Goal: Transaction & Acquisition: Purchase product/service

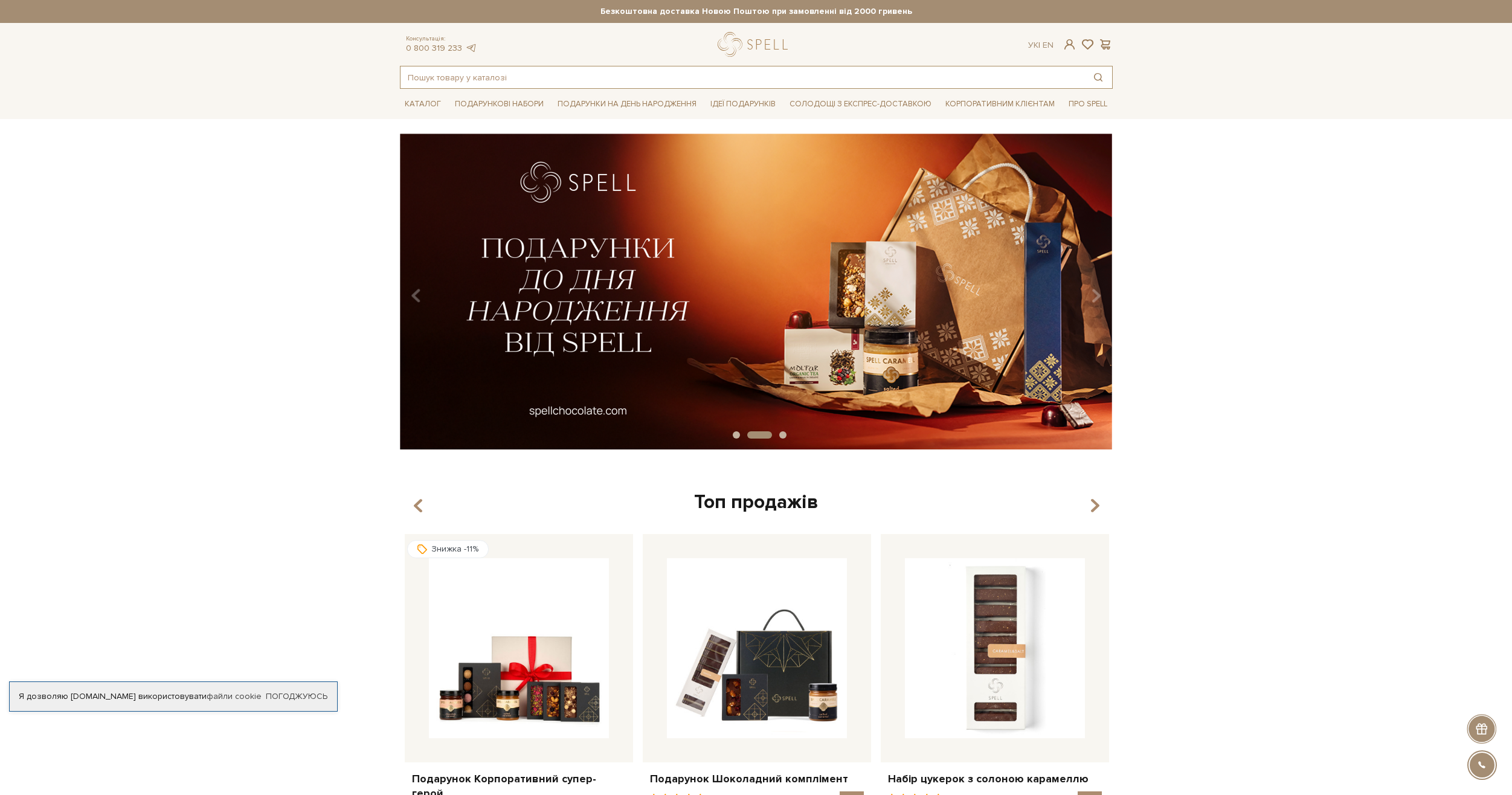
click at [725, 73] on input "text" at bounding box center [743, 77] width 684 height 22
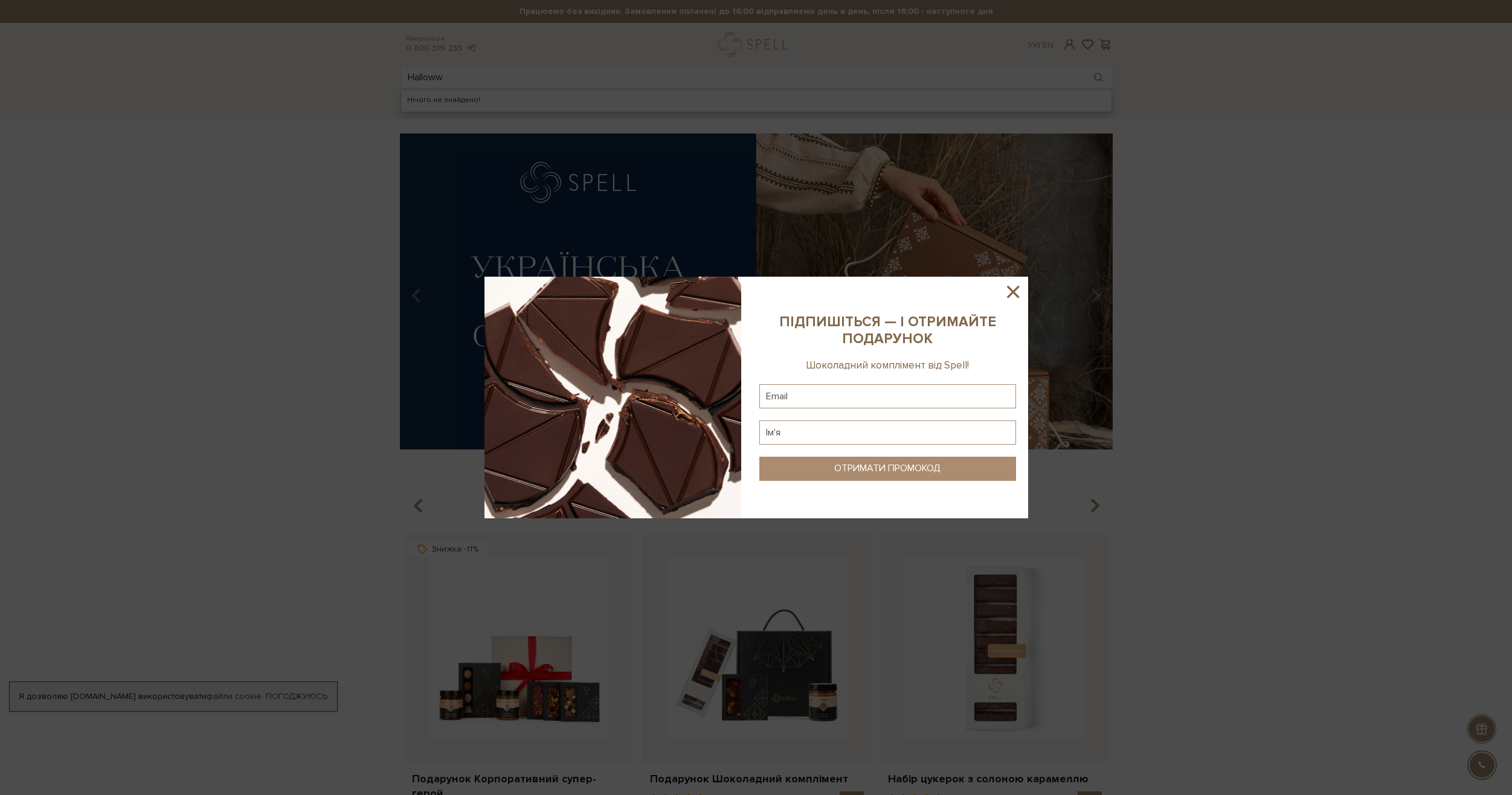
click at [1013, 289] on icon at bounding box center [1013, 292] width 21 height 21
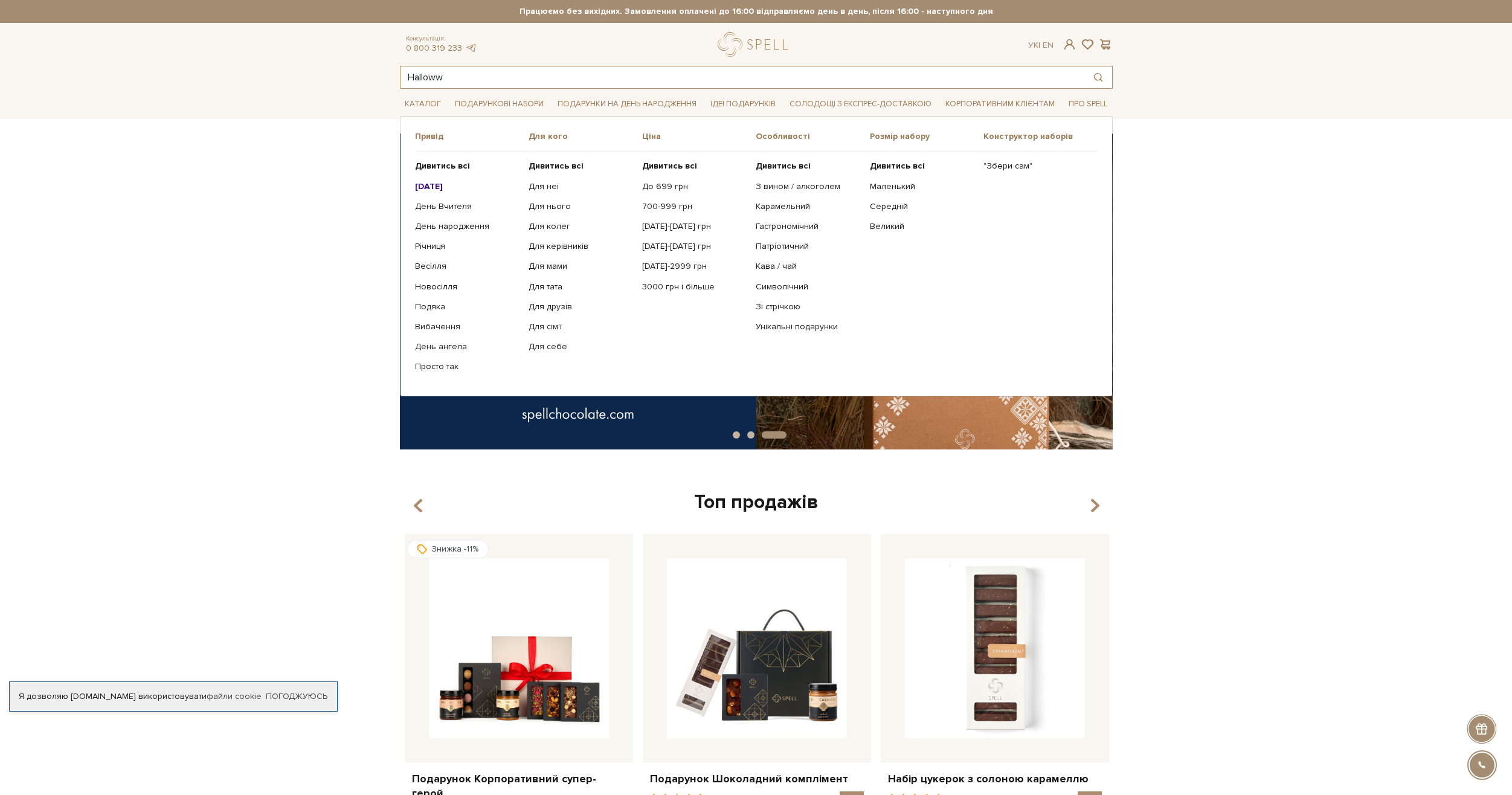
click at [516, 84] on input "Halloww" at bounding box center [743, 77] width 684 height 22
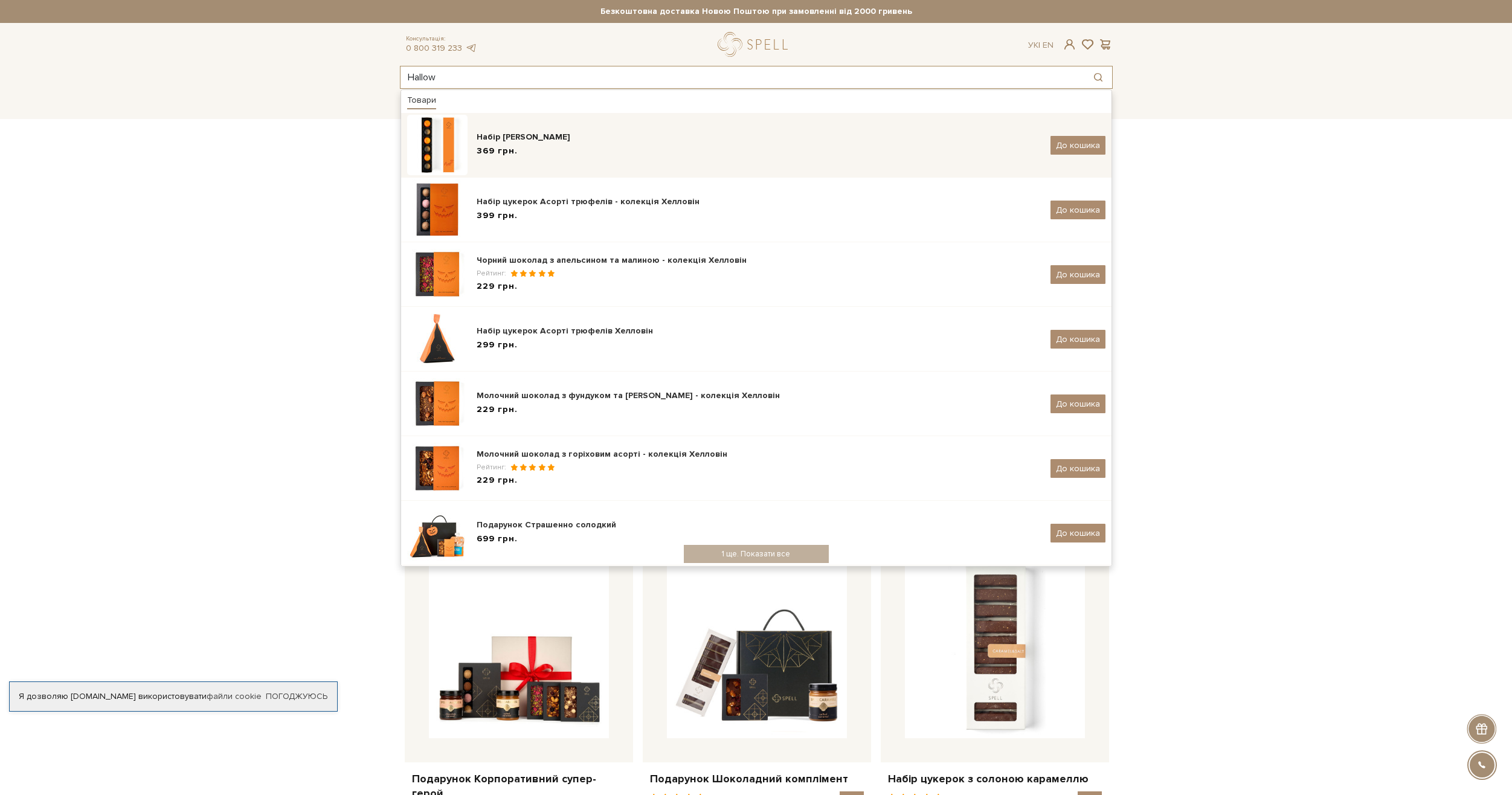
type input "Hallow"
click at [548, 159] on div "Набір цукерок Хелловін 369 грн." at bounding box center [758, 145] width 565 height 29
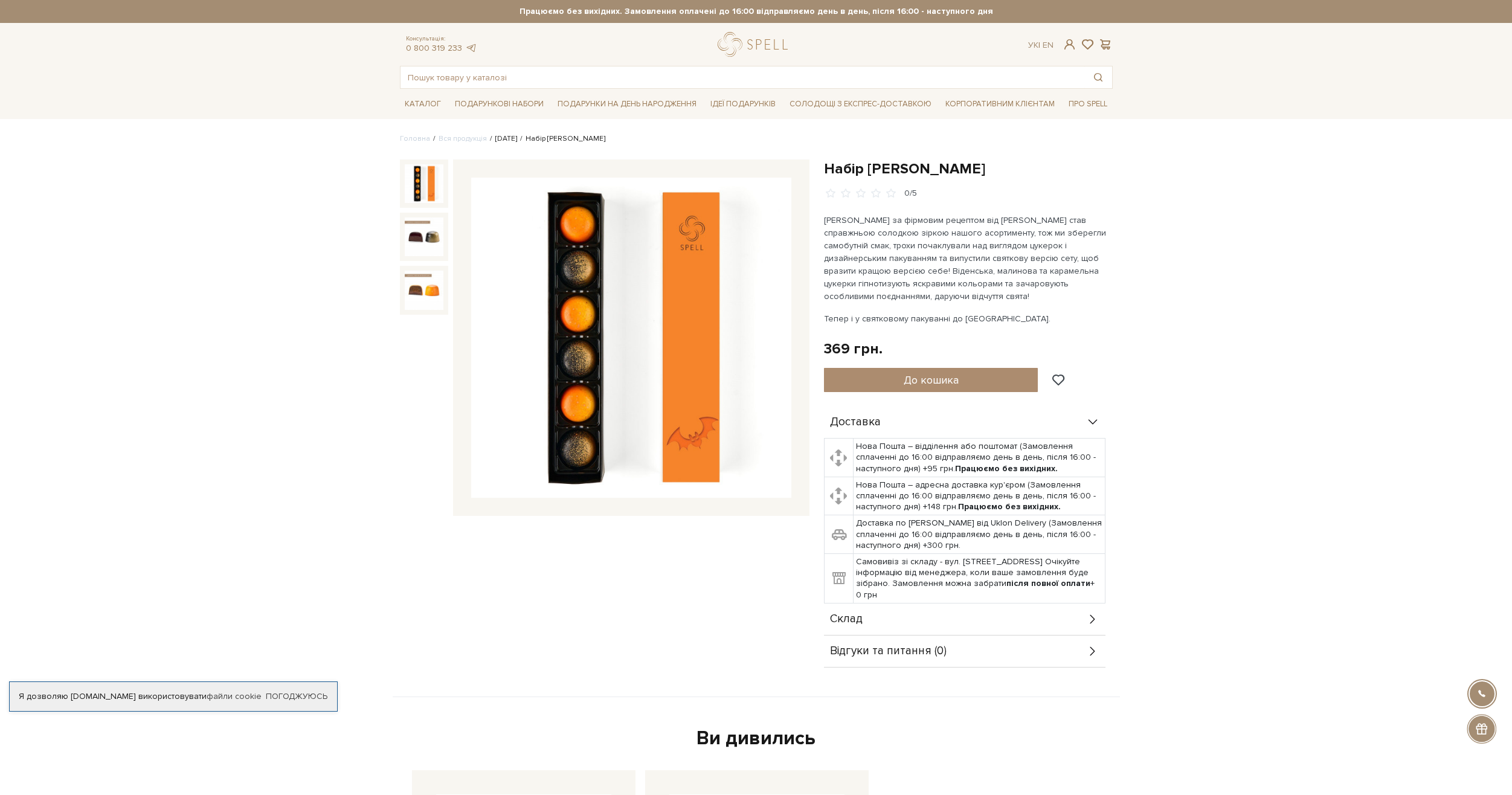
click at [517, 137] on link "[DATE]" at bounding box center [506, 138] width 22 height 9
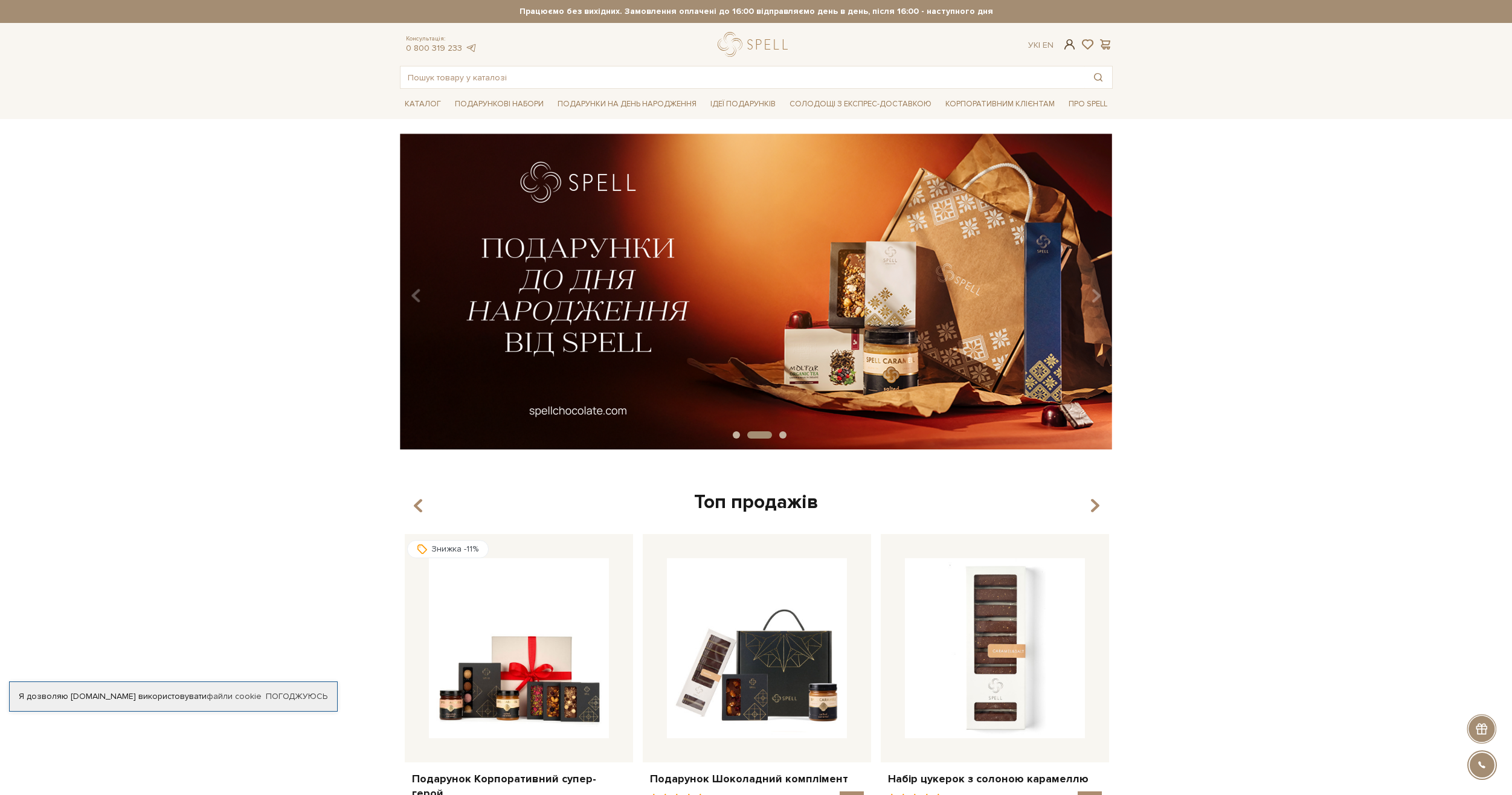
click at [1071, 45] on span at bounding box center [1069, 44] width 15 height 13
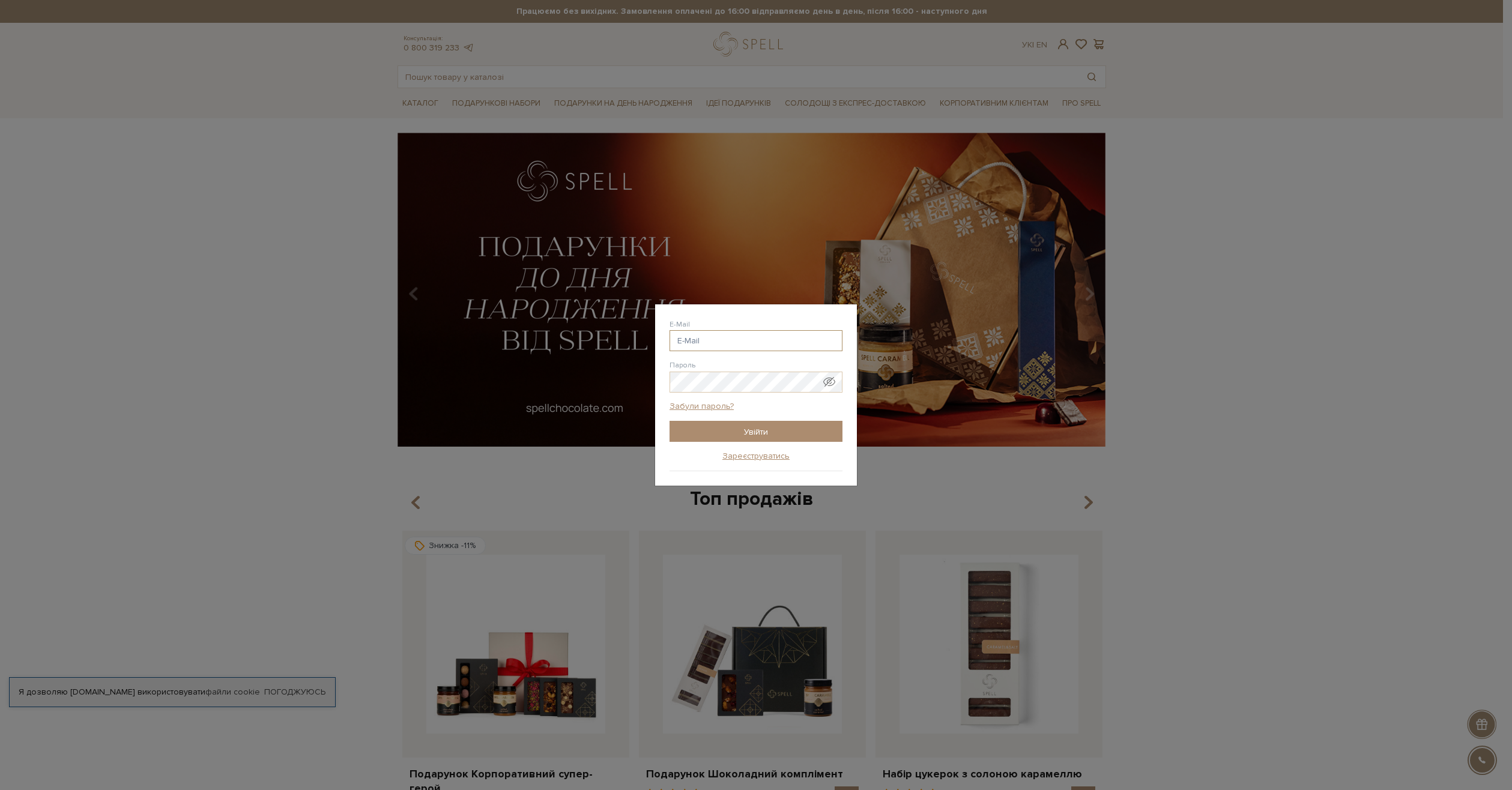
click at [717, 334] on input "E-Mail" at bounding box center [756, 340] width 173 height 21
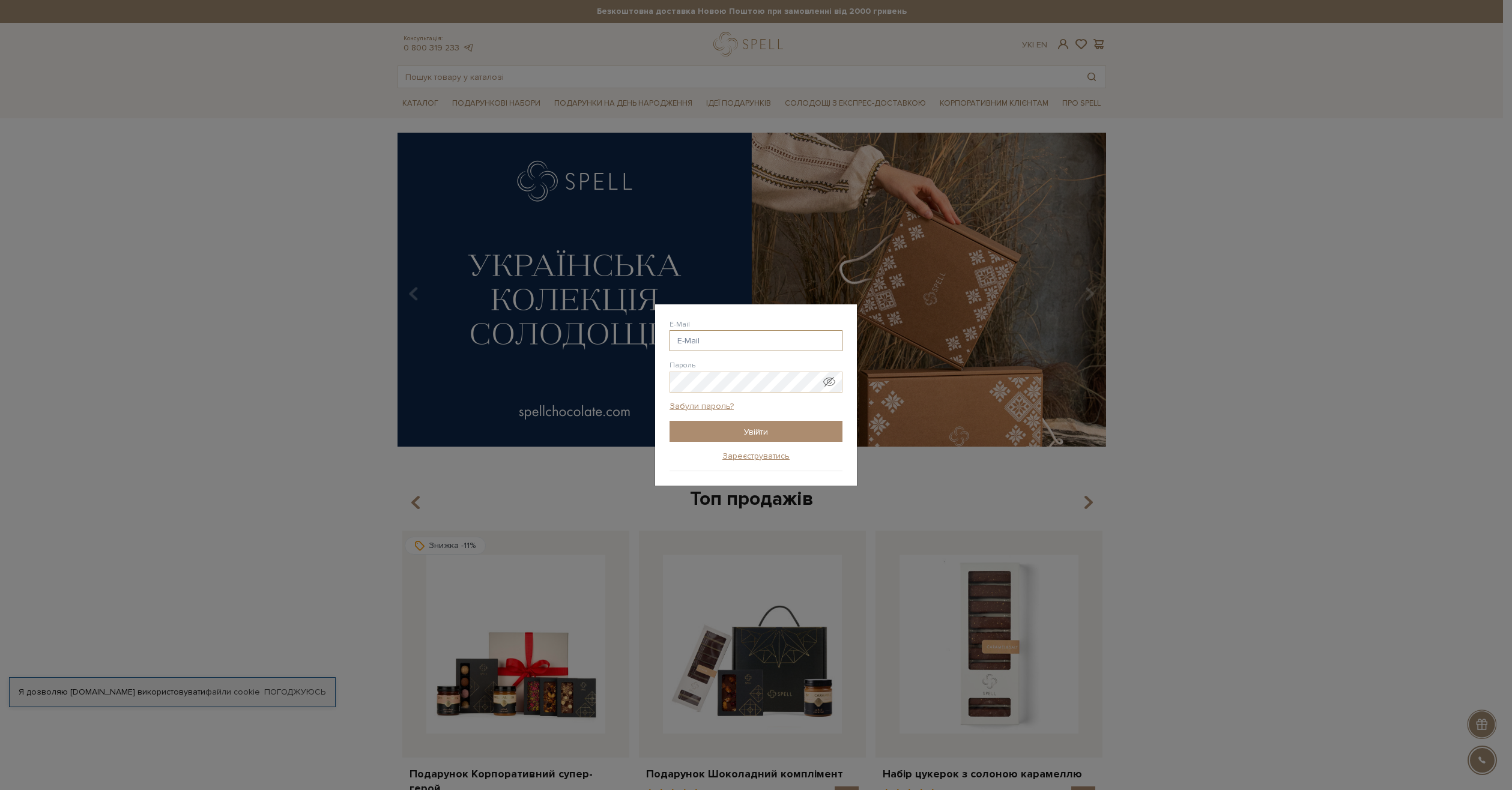
paste input "z.r.dzhabrailov@gmail.com"
type input "z.r.dzhabrailov@gmail.com"
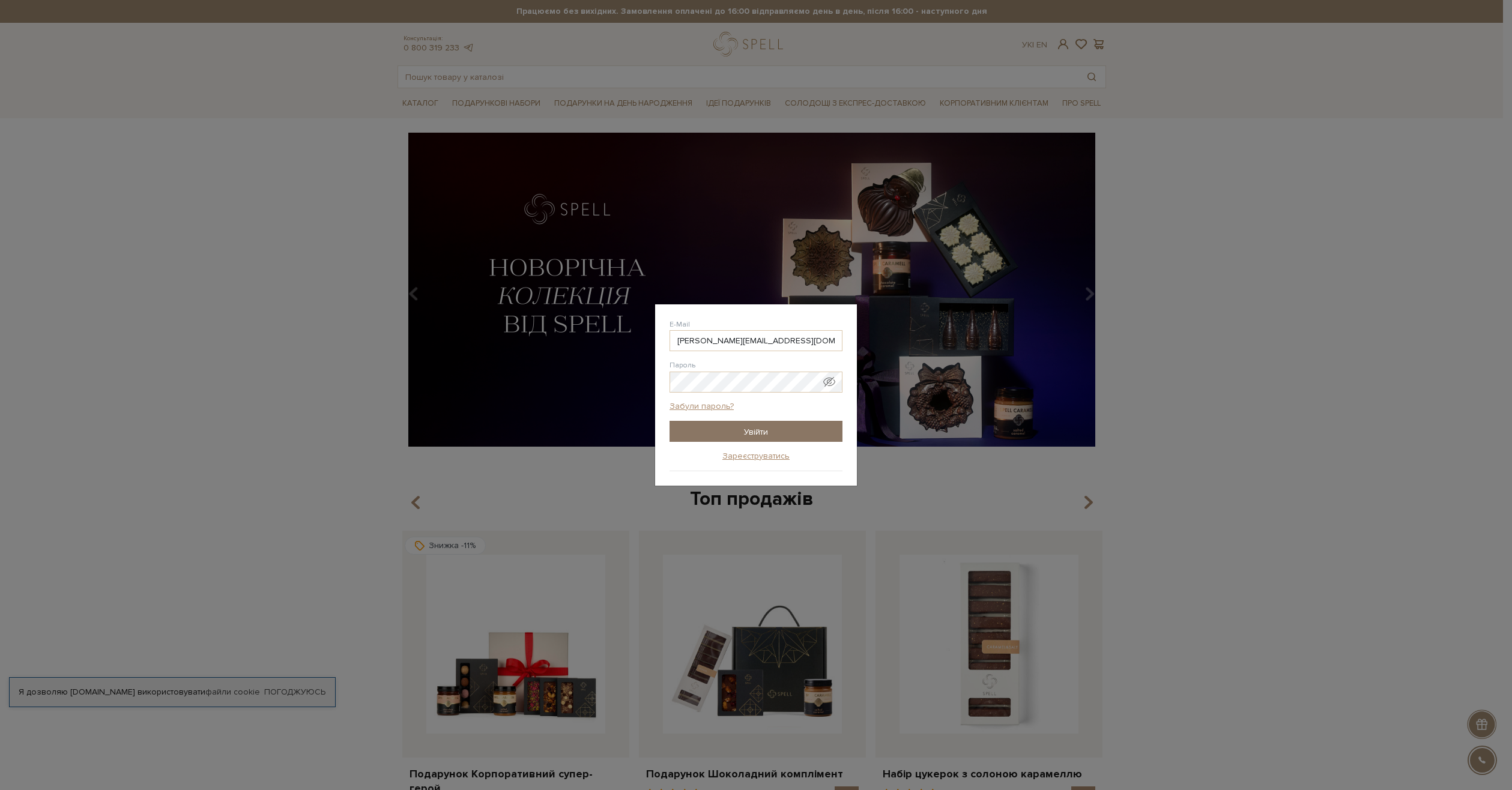
click at [745, 427] on input "Увійти" at bounding box center [756, 430] width 173 height 21
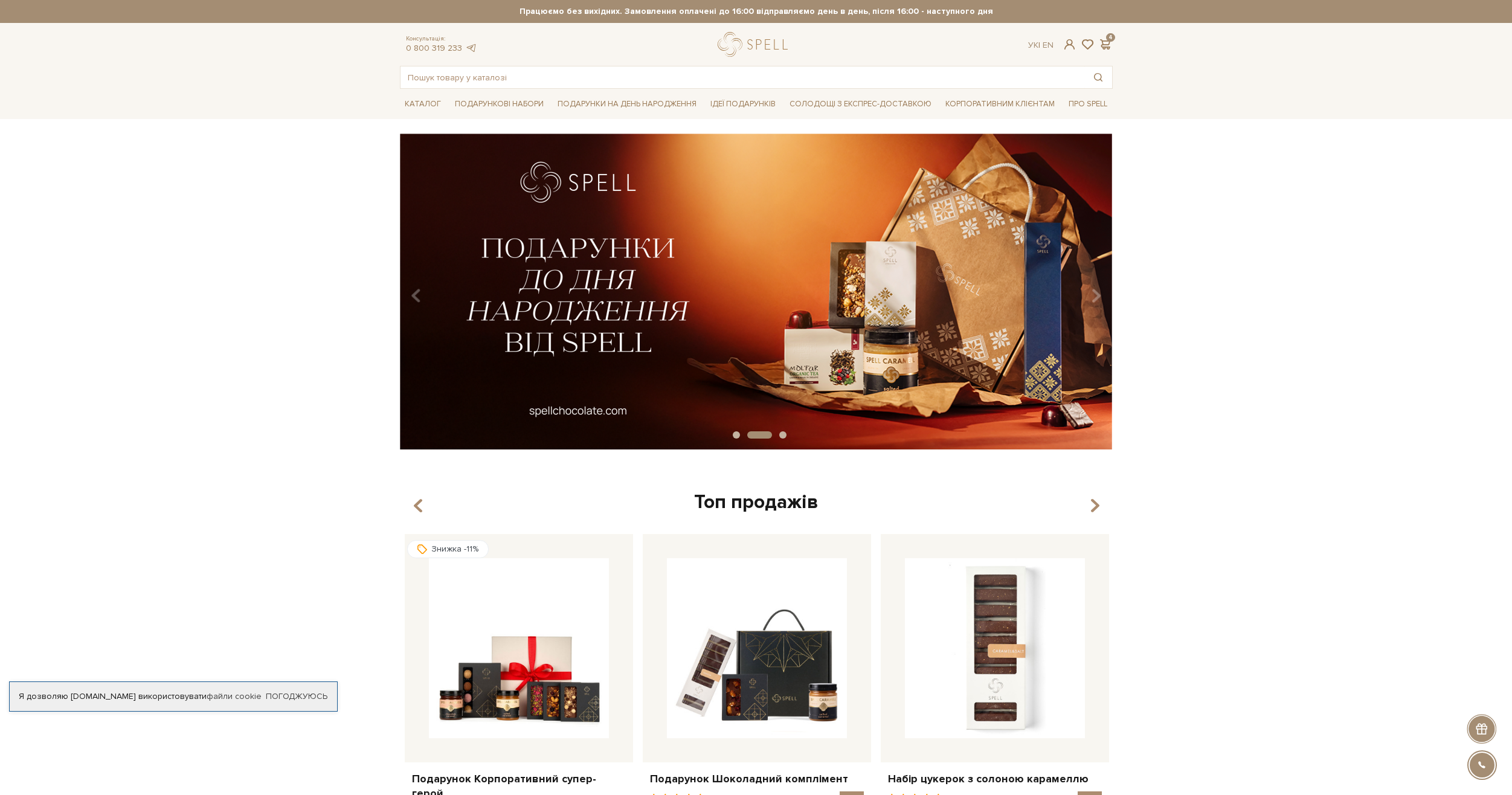
click at [1070, 51] on div "Консультація: 0 800 319 233 Ук | En | 4" at bounding box center [756, 44] width 728 height 25
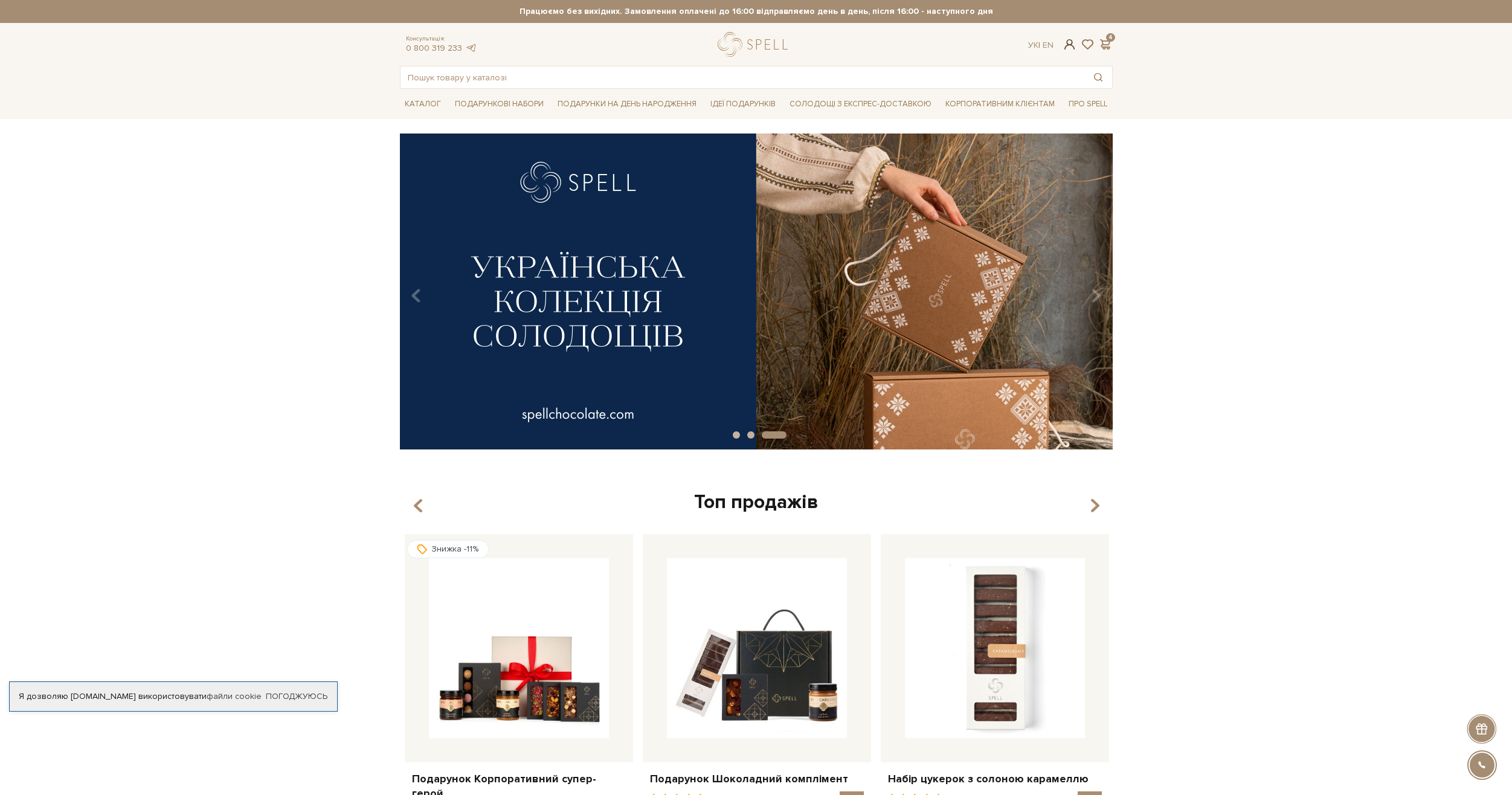
click at [1071, 44] on span at bounding box center [1069, 44] width 15 height 13
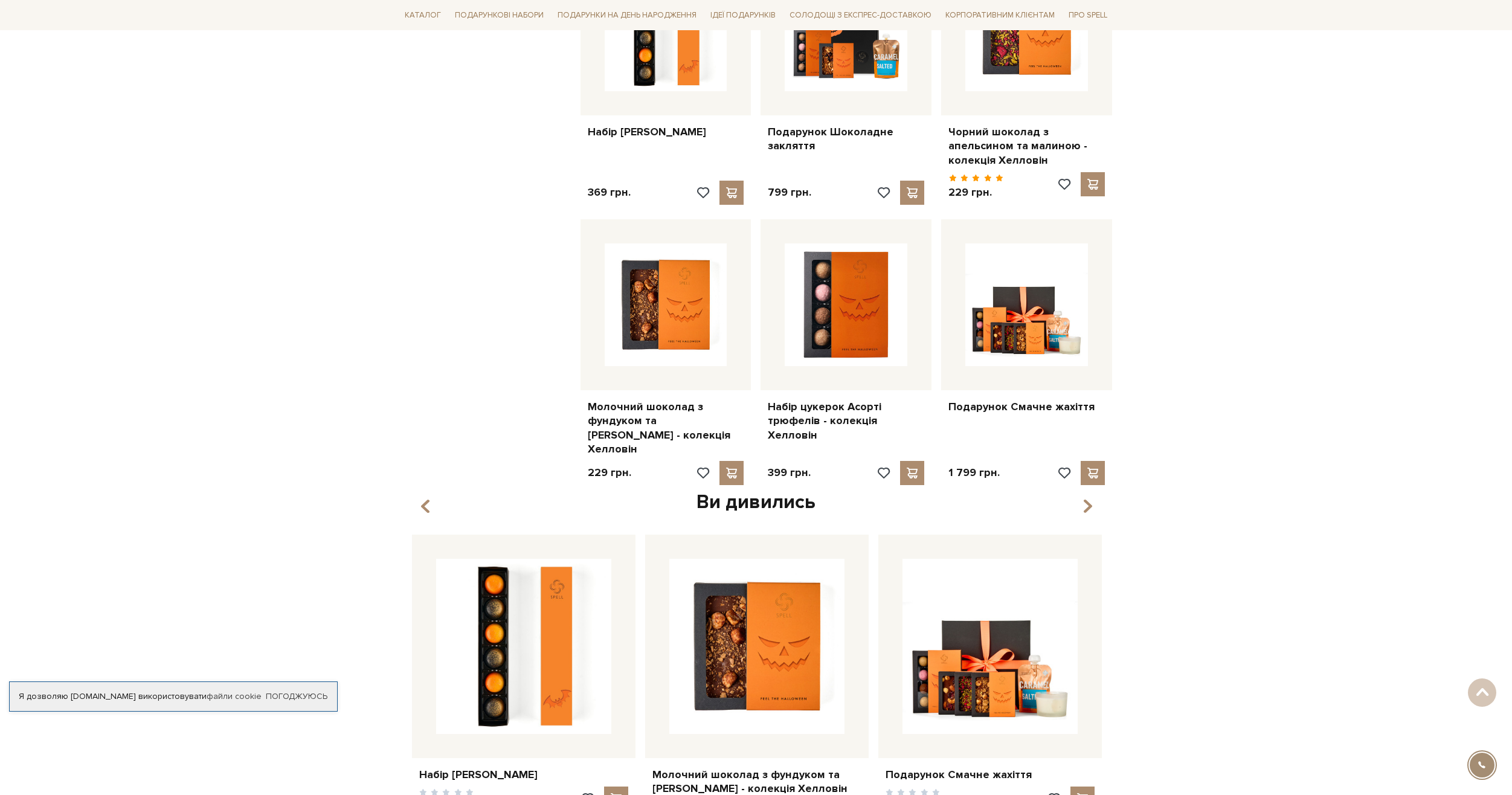
scroll to position [544, 0]
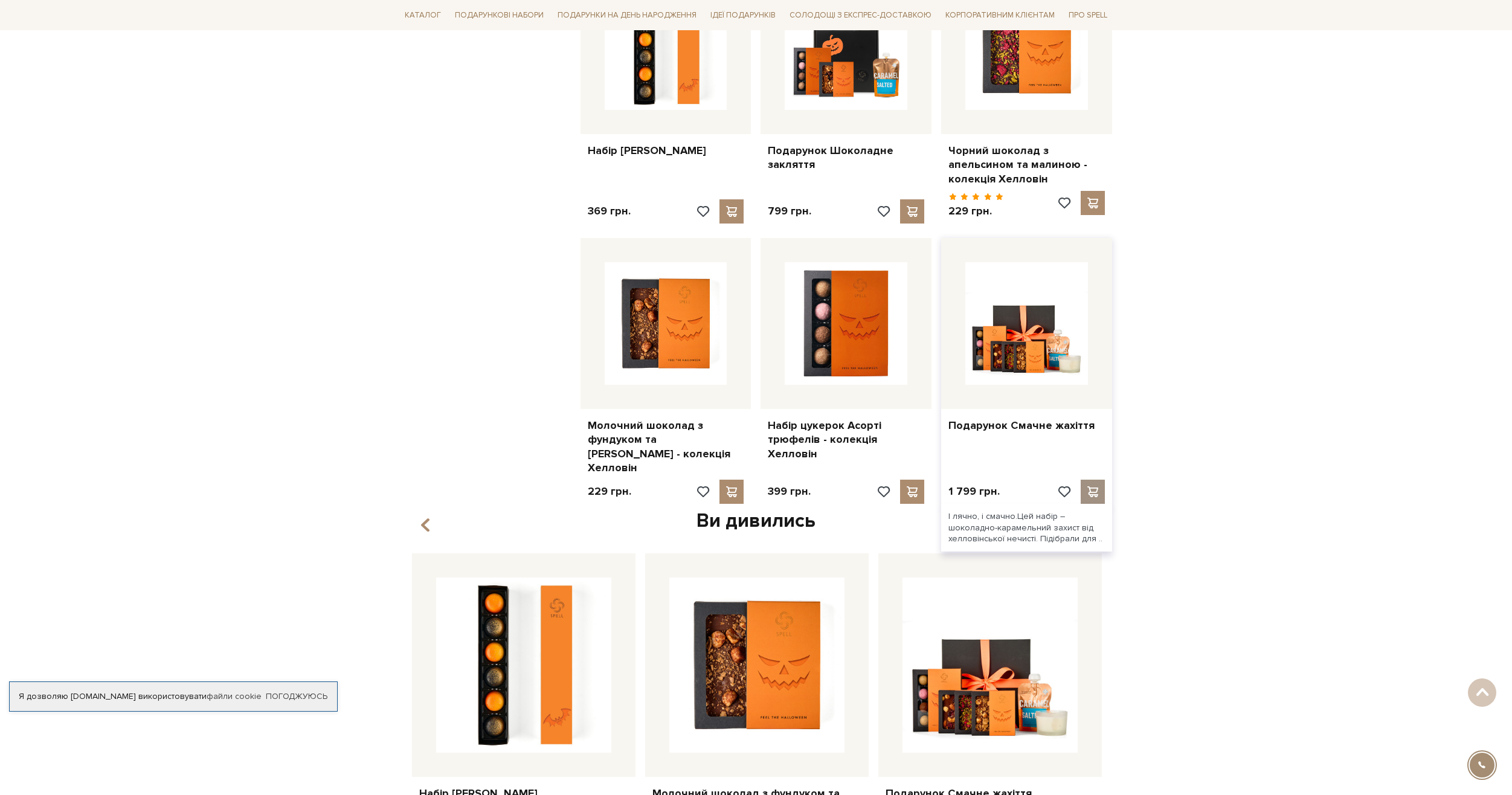
click at [1097, 489] on span at bounding box center [1093, 491] width 15 height 11
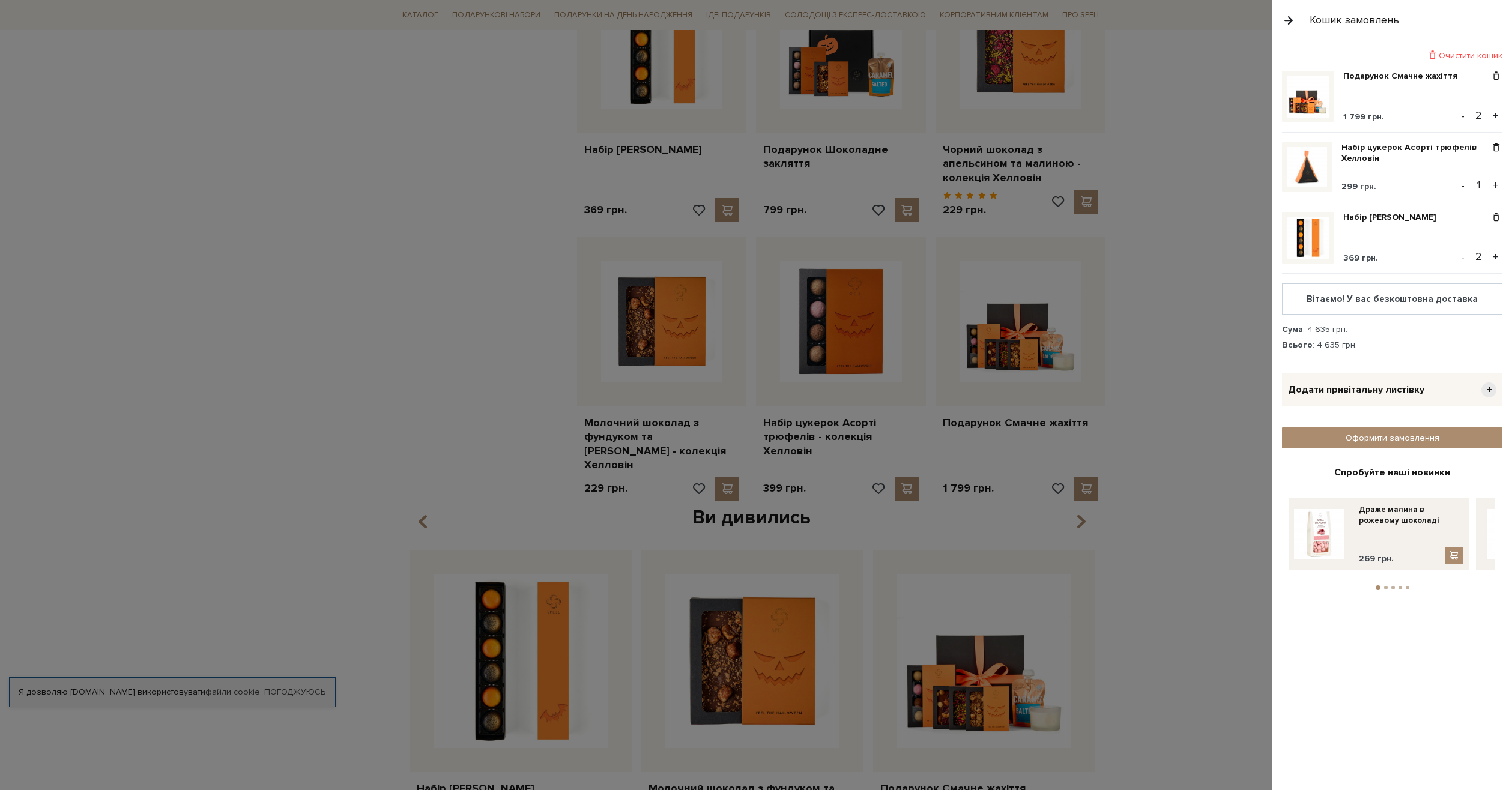
click at [1462, 119] on button "-" at bounding box center [1462, 116] width 12 height 18
click at [1460, 260] on button "-" at bounding box center [1462, 256] width 12 height 18
click at [1492, 187] on button "+" at bounding box center [1495, 186] width 14 height 18
click at [1494, 251] on button "+" at bounding box center [1495, 256] width 14 height 18
click at [1204, 290] on div at bounding box center [756, 395] width 1512 height 790
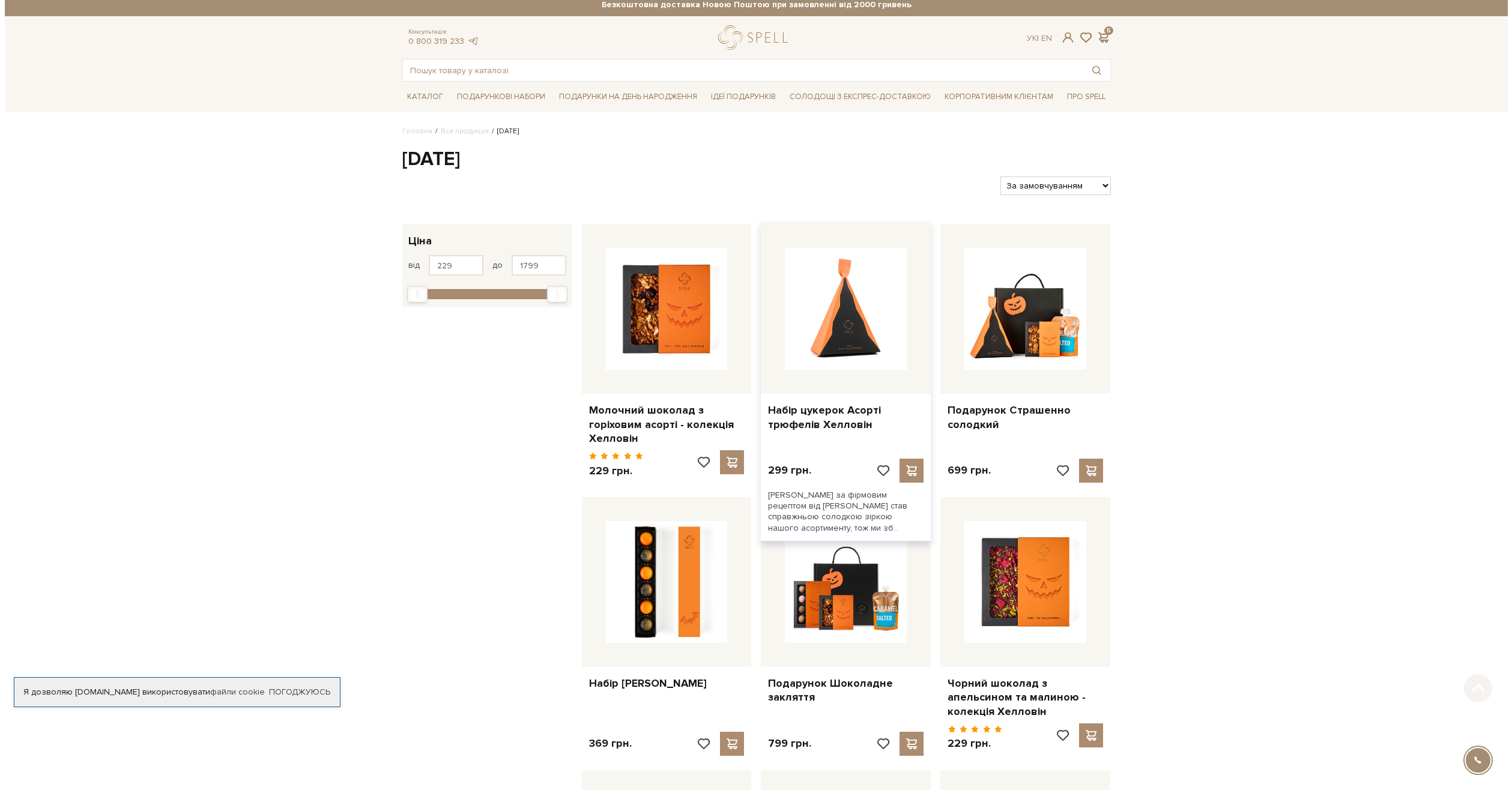
scroll to position [0, 0]
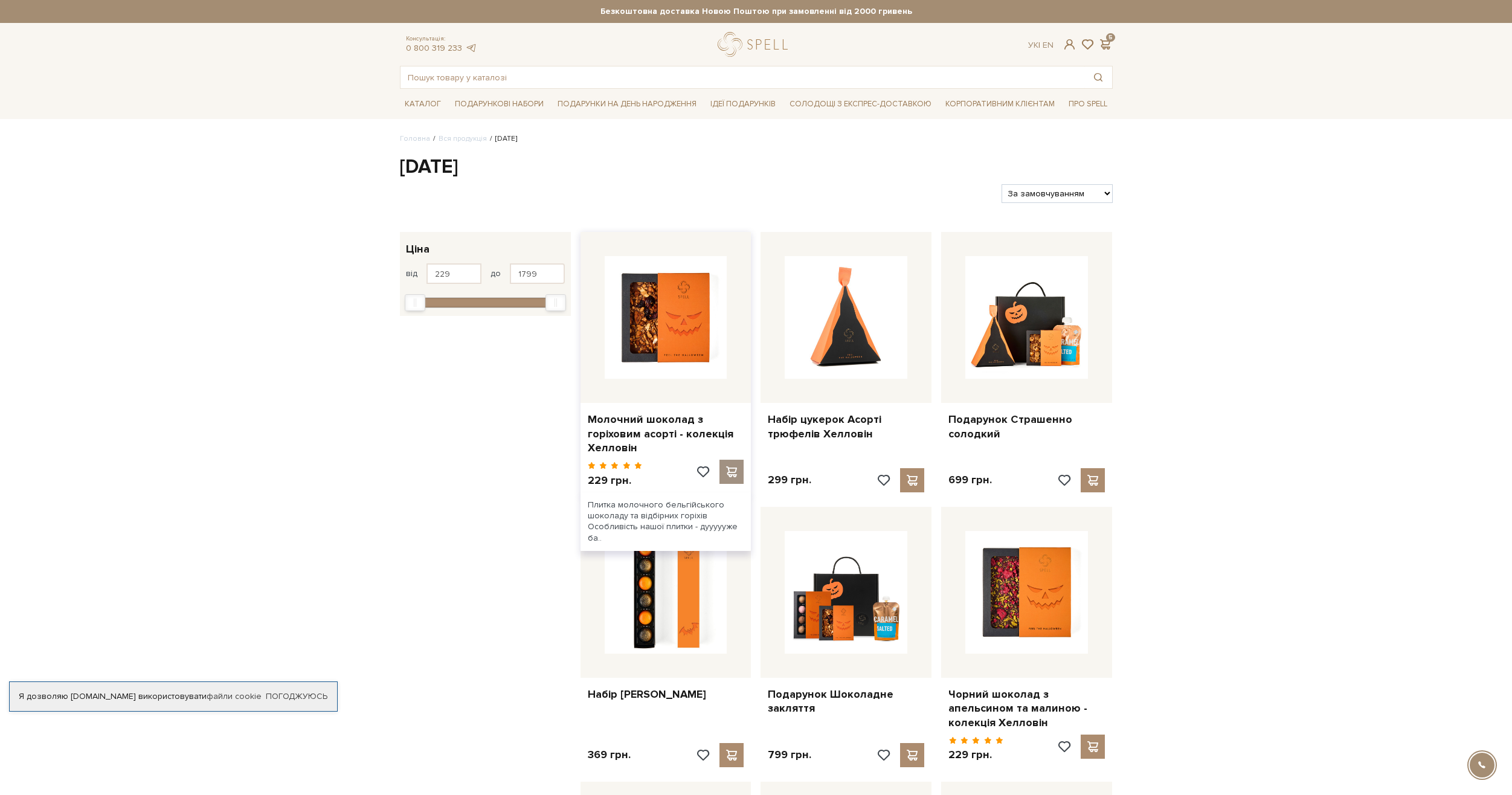
click at [734, 474] on span at bounding box center [732, 472] width 15 height 11
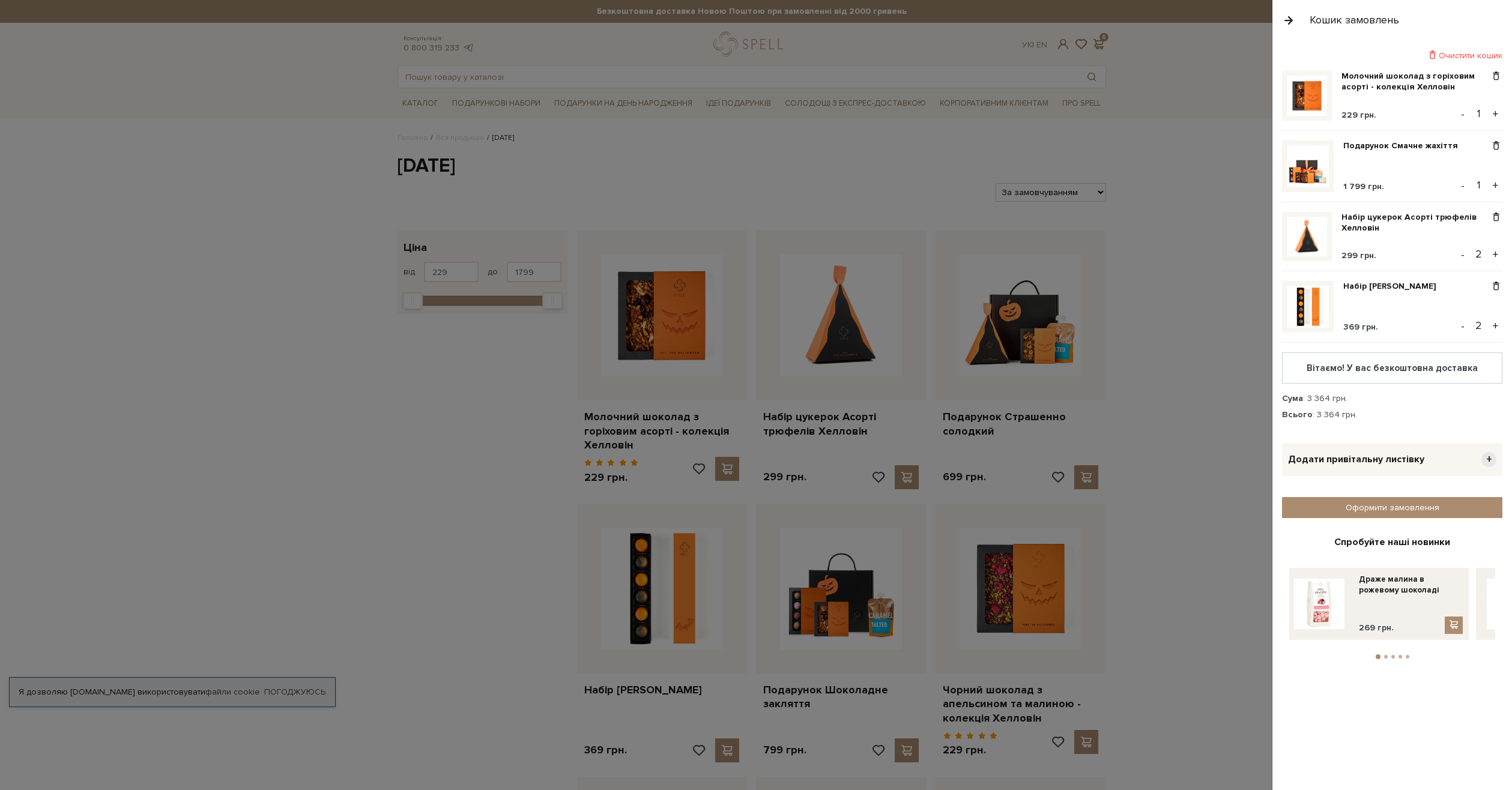
click at [1149, 474] on div at bounding box center [756, 395] width 1512 height 790
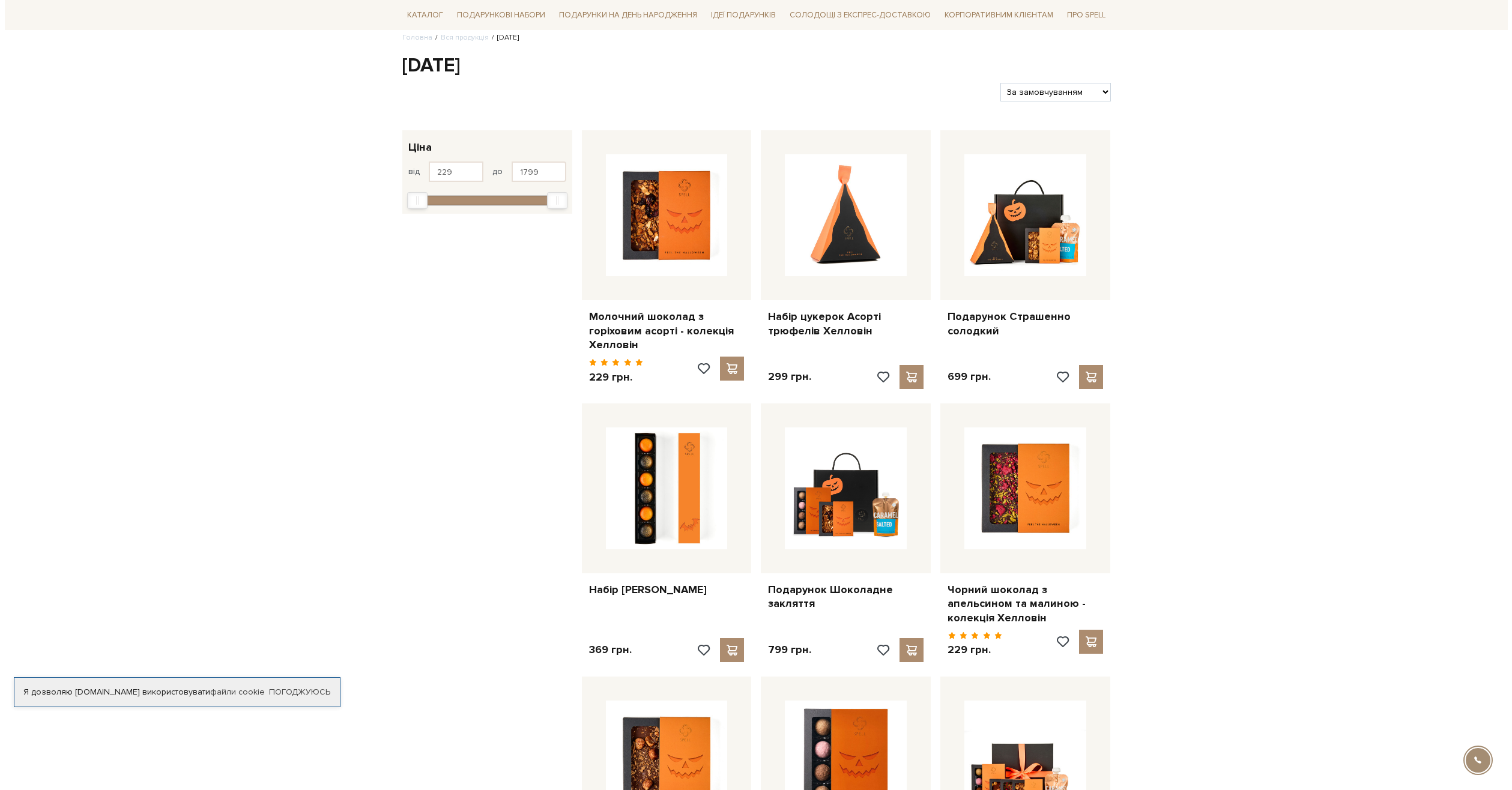
scroll to position [120, 0]
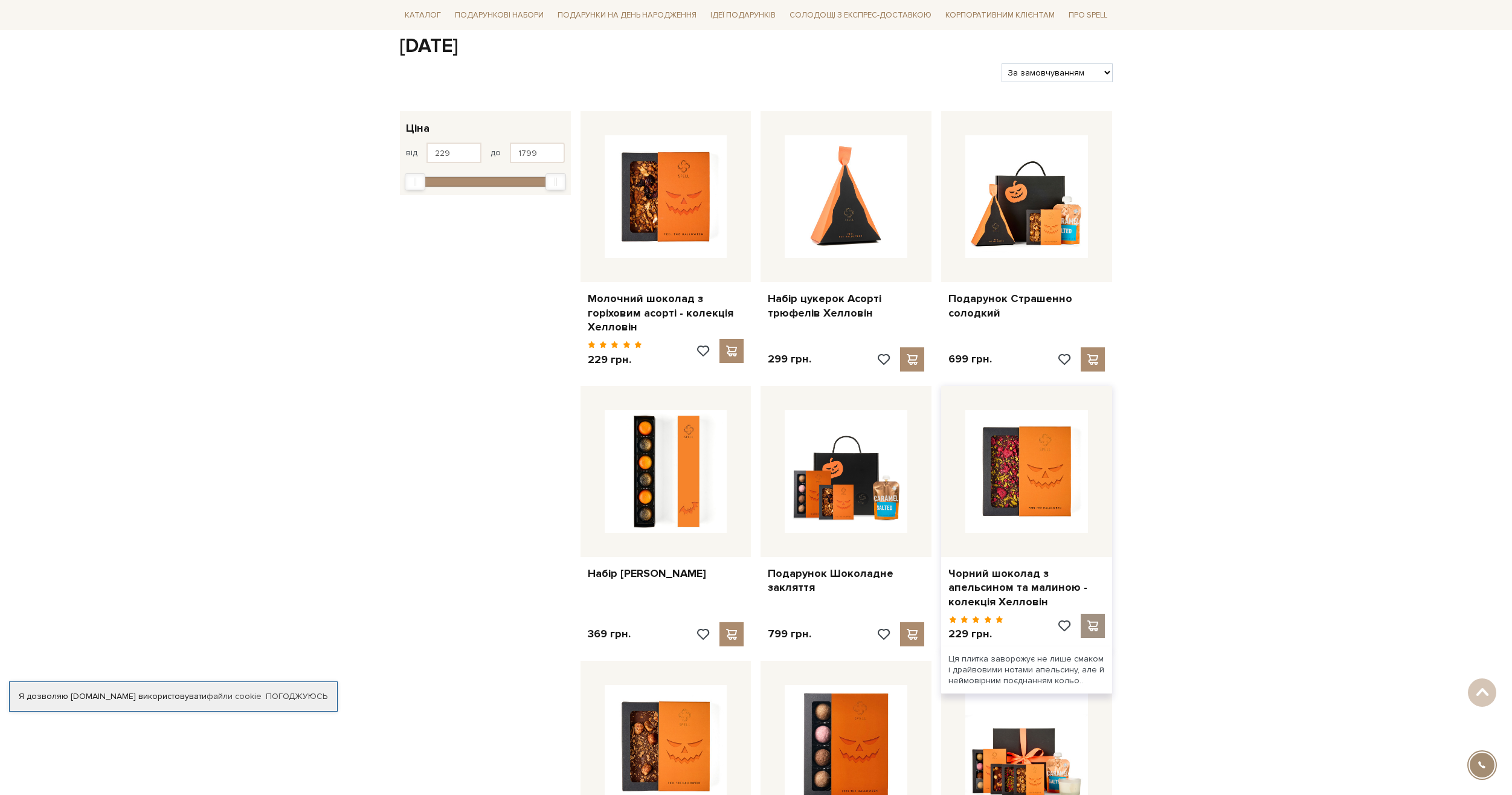
click at [1095, 624] on span at bounding box center [1093, 626] width 15 height 11
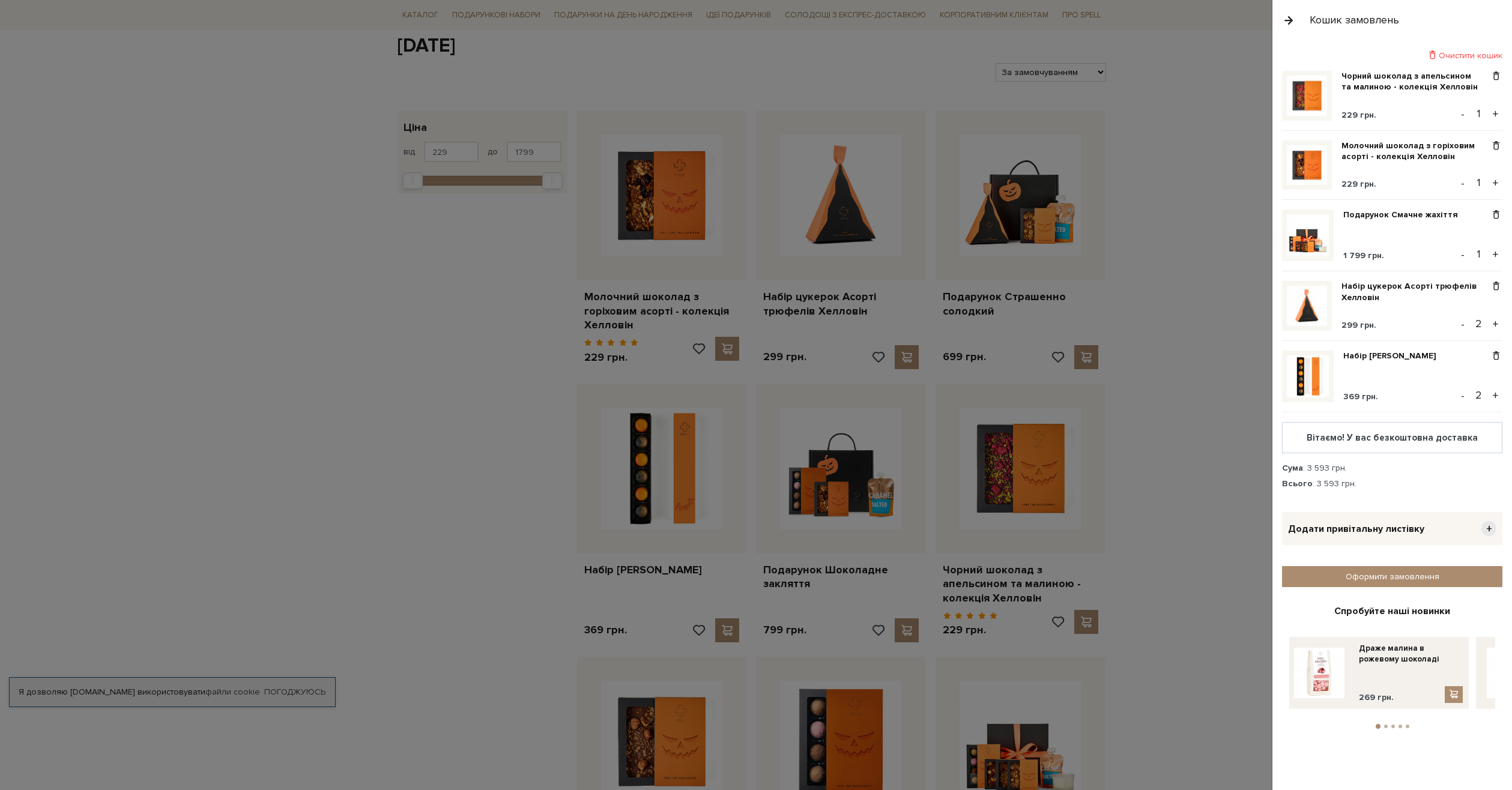
click at [1148, 523] on div at bounding box center [756, 395] width 1512 height 790
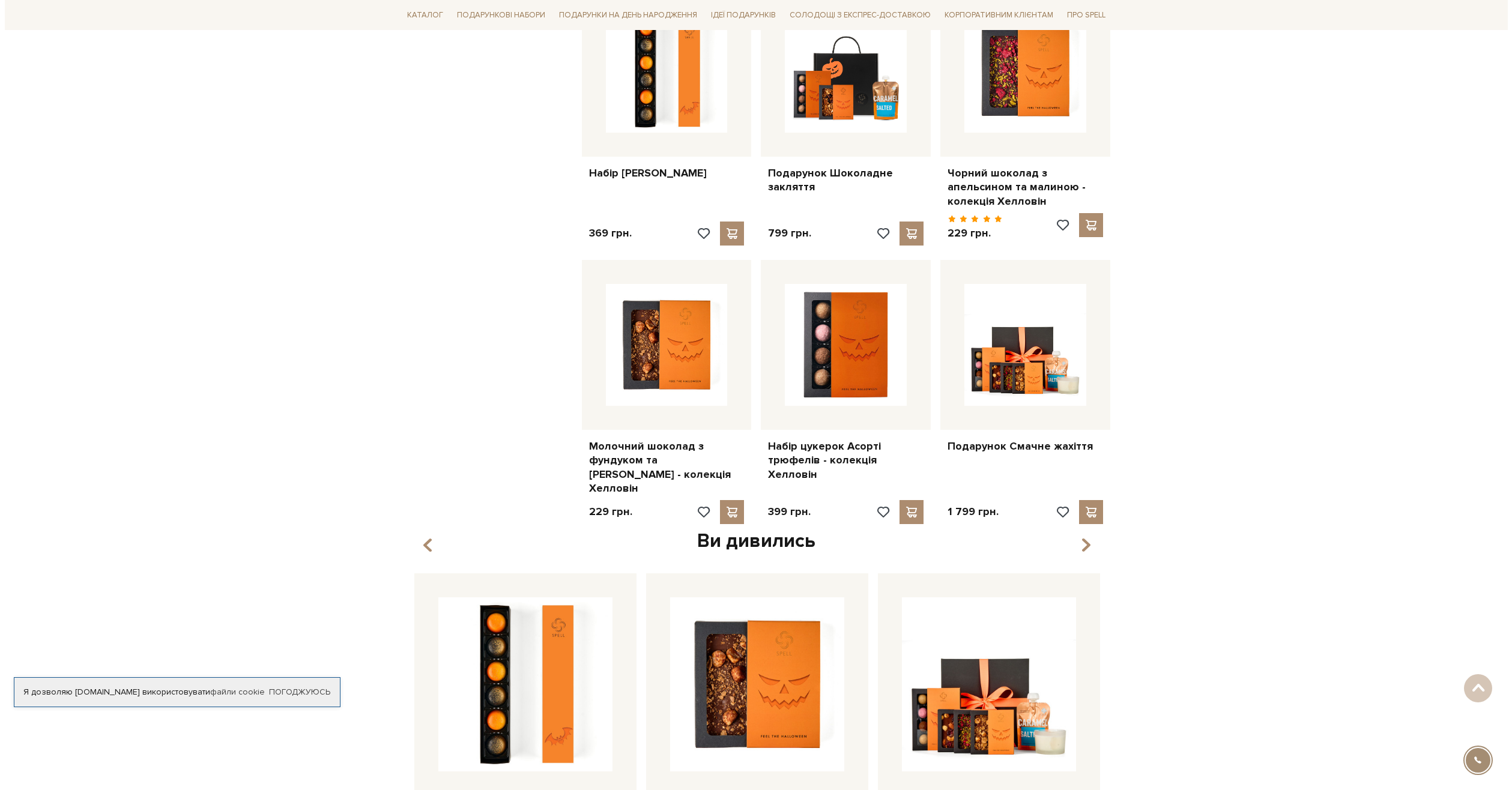
scroll to position [540, 0]
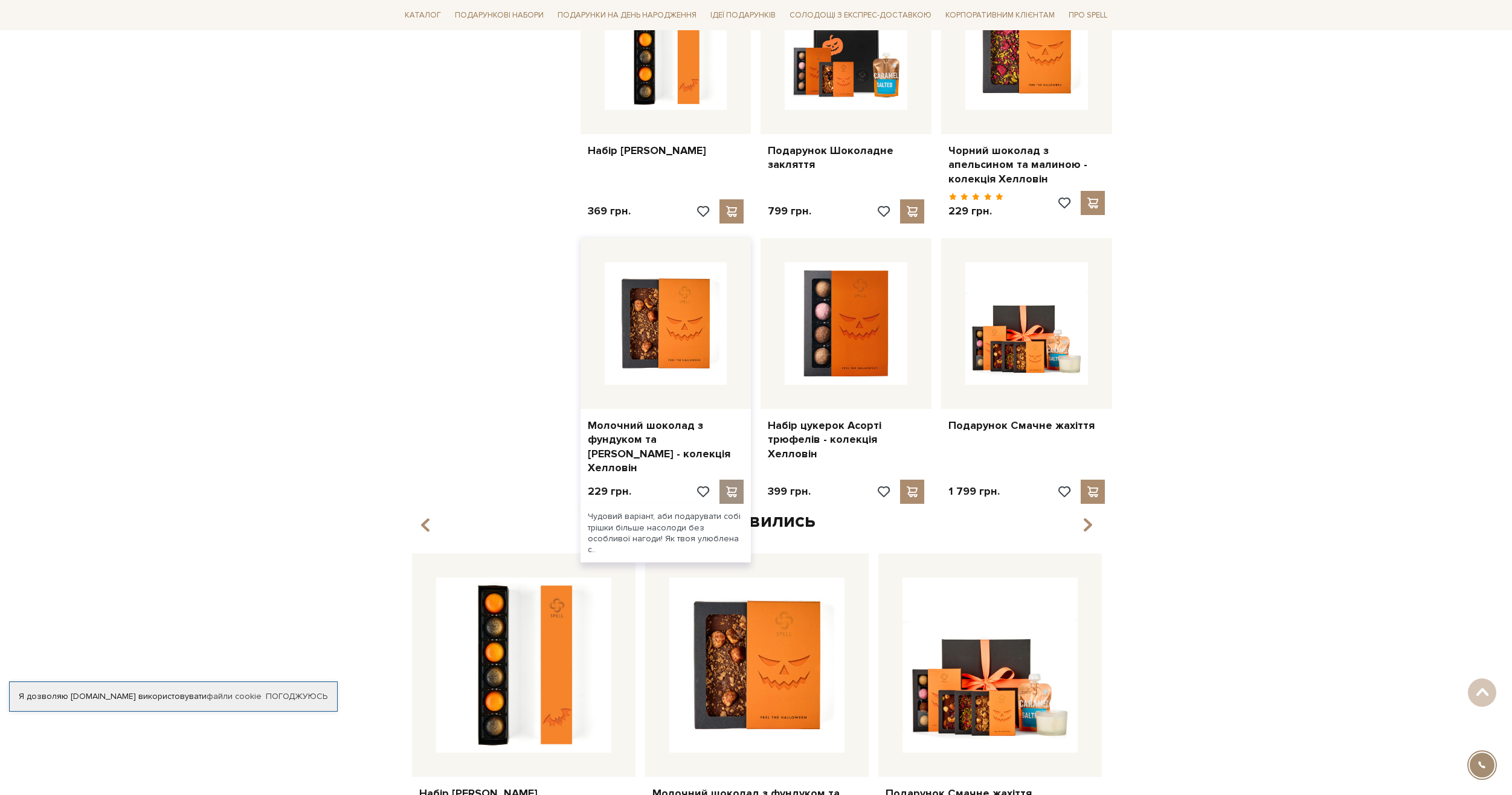
click at [730, 487] on span at bounding box center [732, 491] width 15 height 11
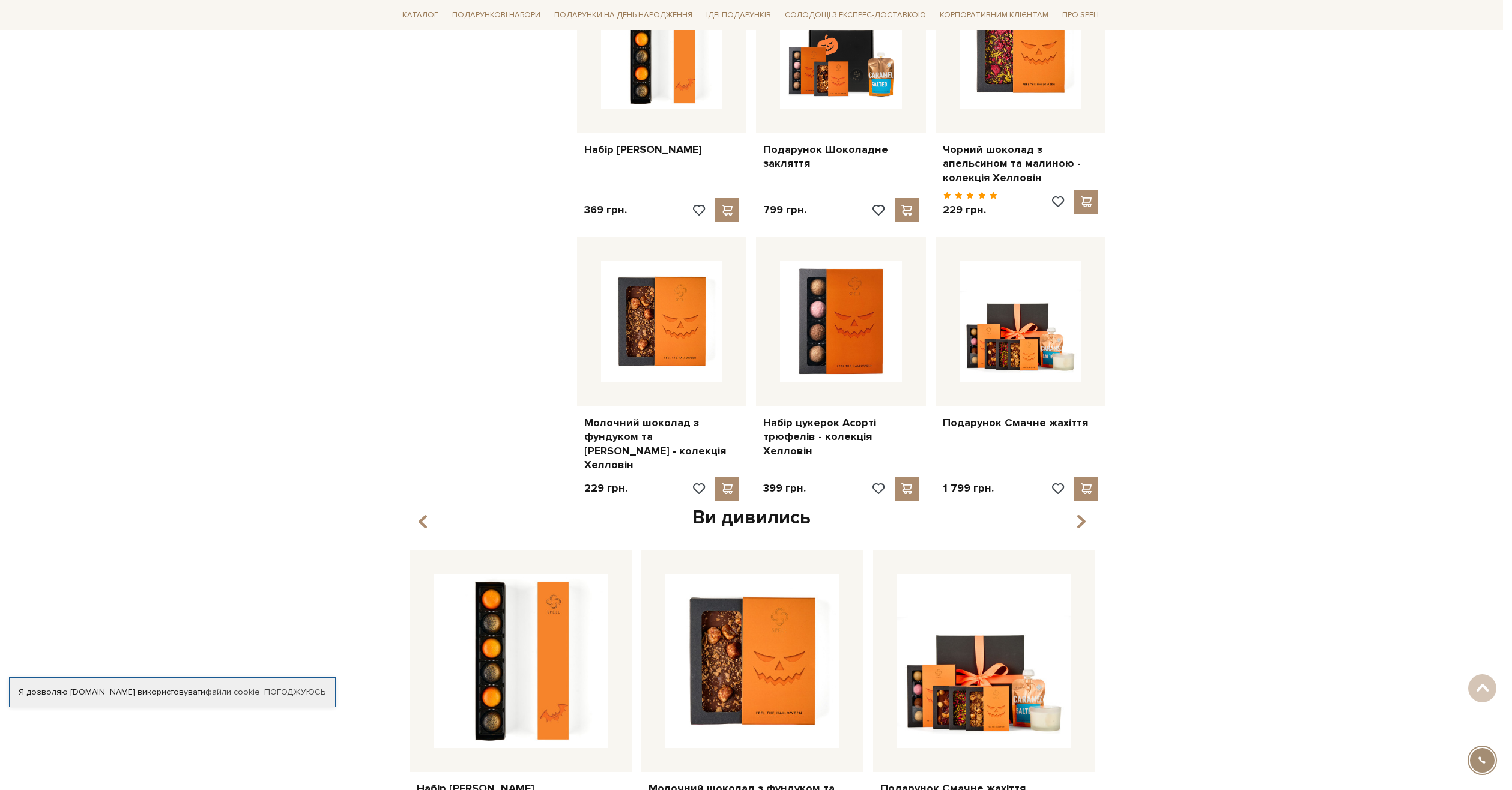
click at [1132, 428] on div at bounding box center [756, 395] width 1512 height 790
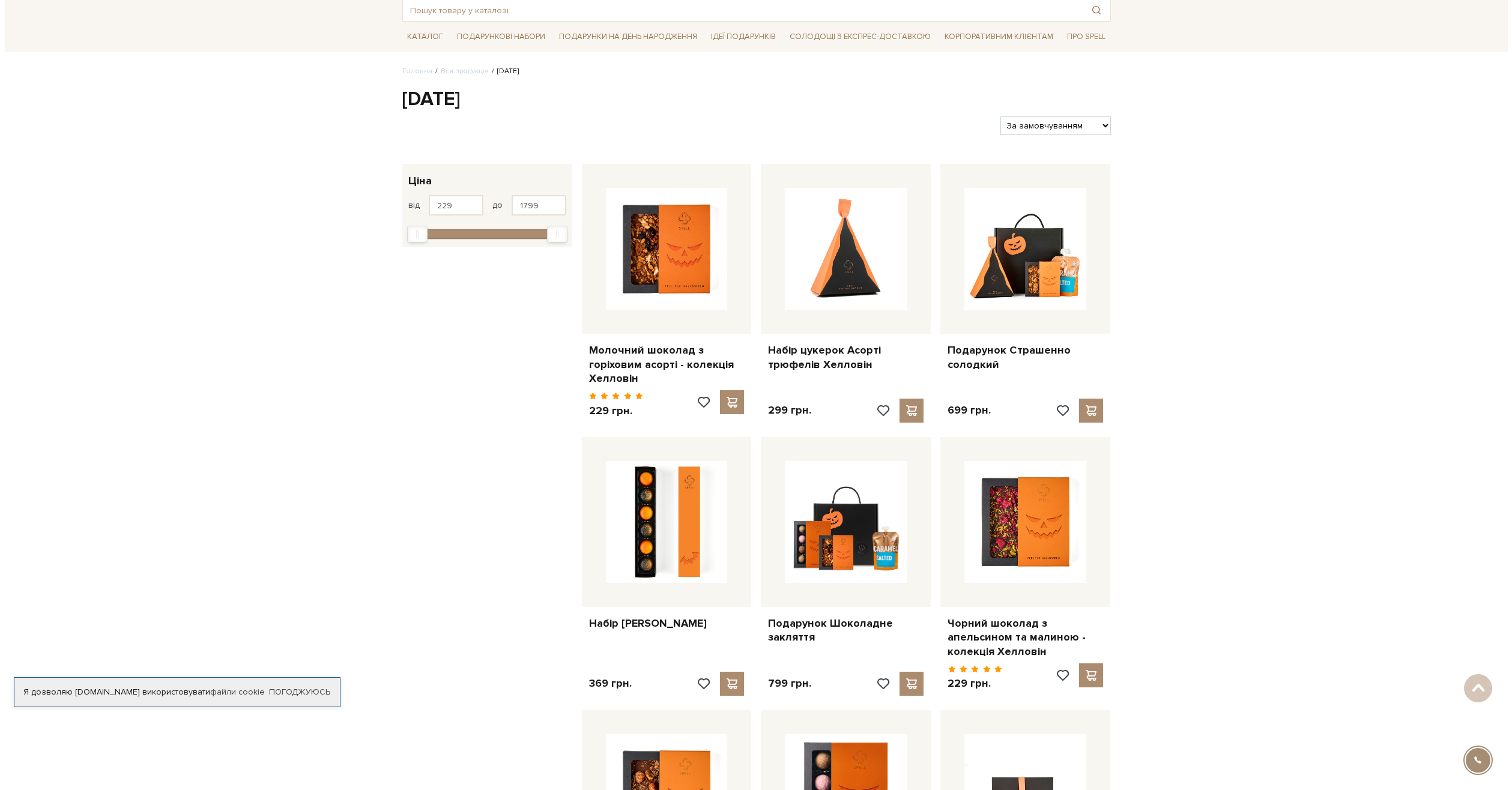
scroll to position [60, 0]
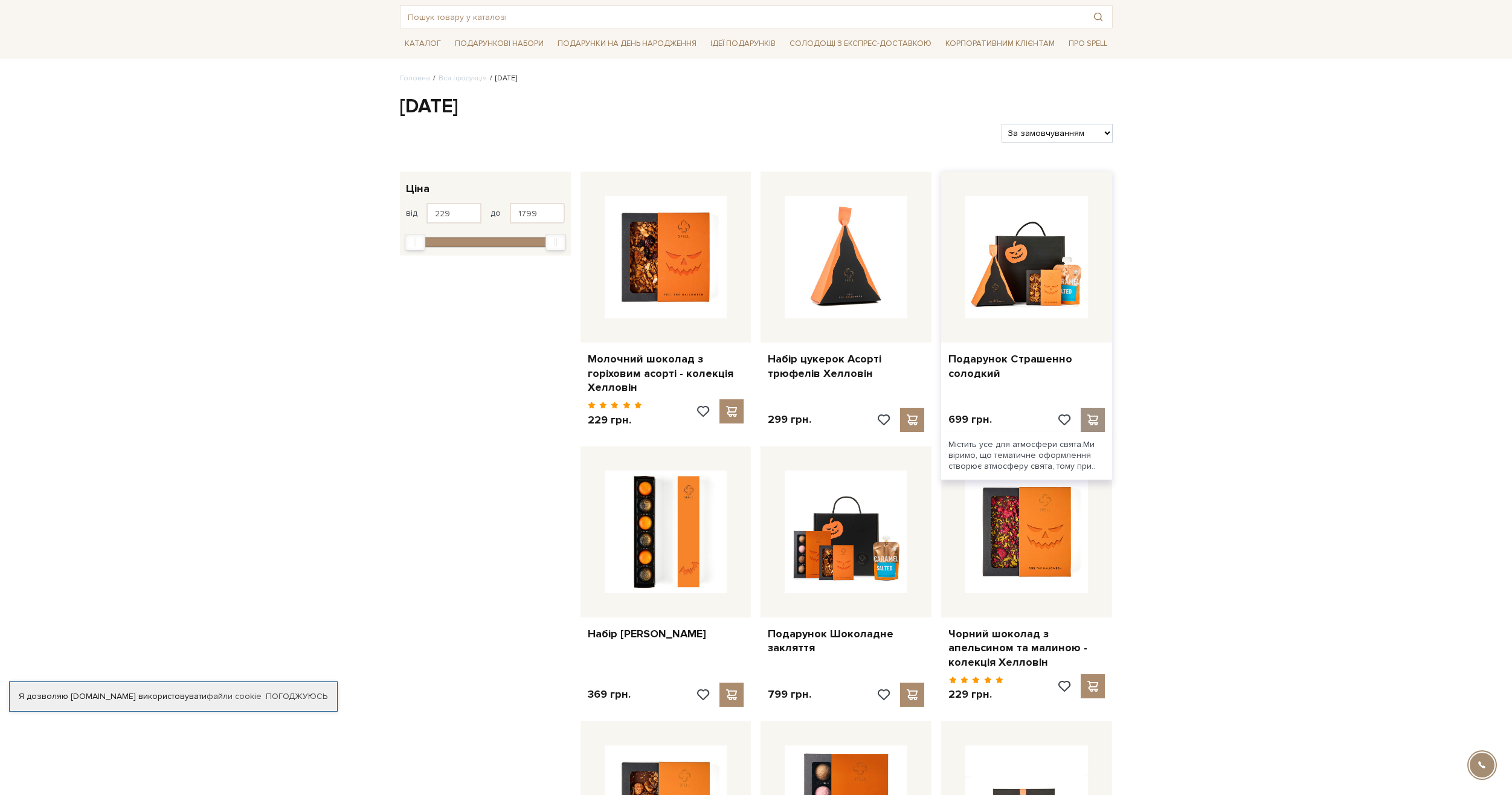
click at [1095, 414] on span at bounding box center [1093, 419] width 15 height 11
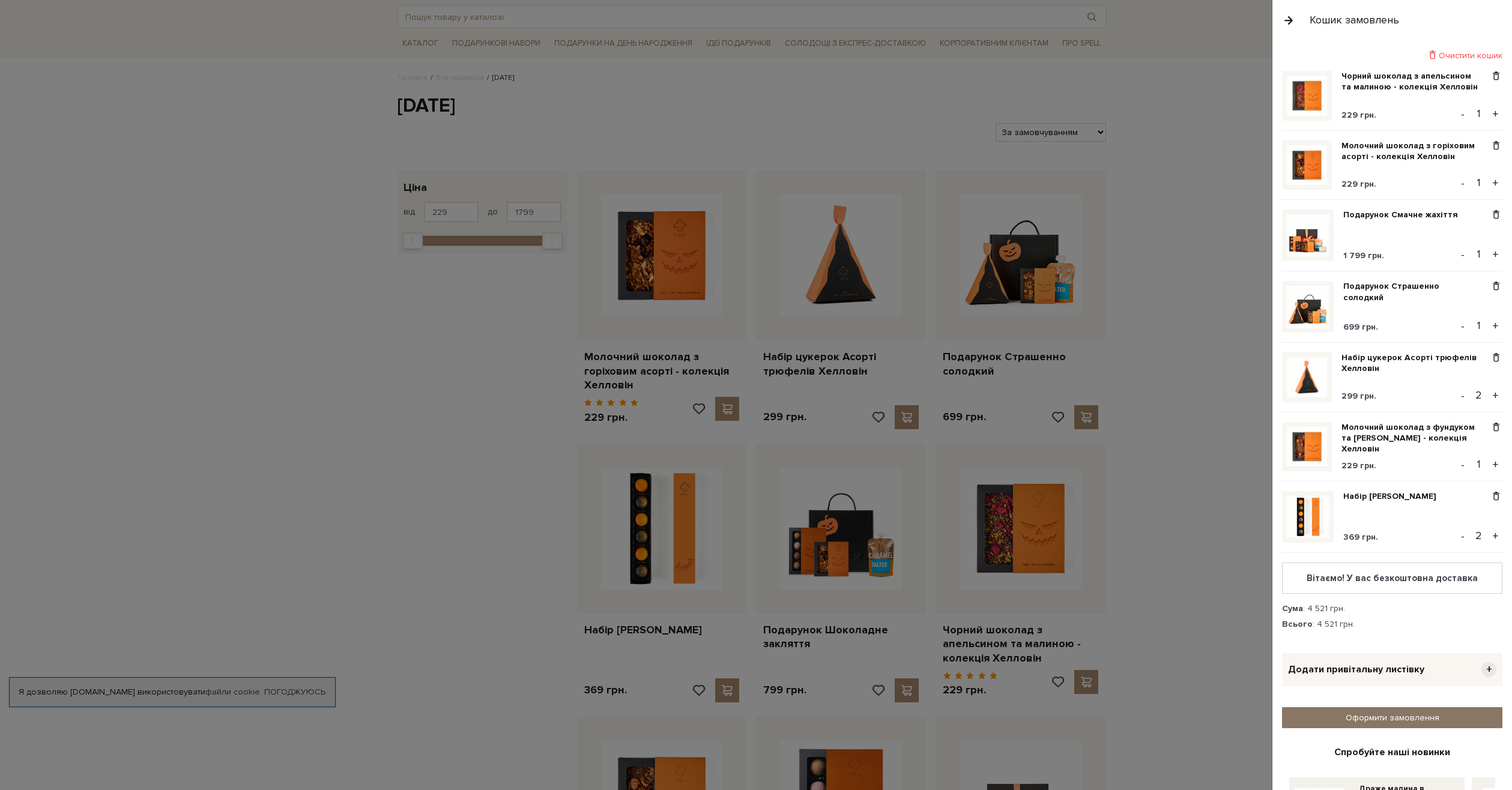
click at [1380, 709] on link "Оформити замовлення" at bounding box center [1392, 717] width 220 height 21
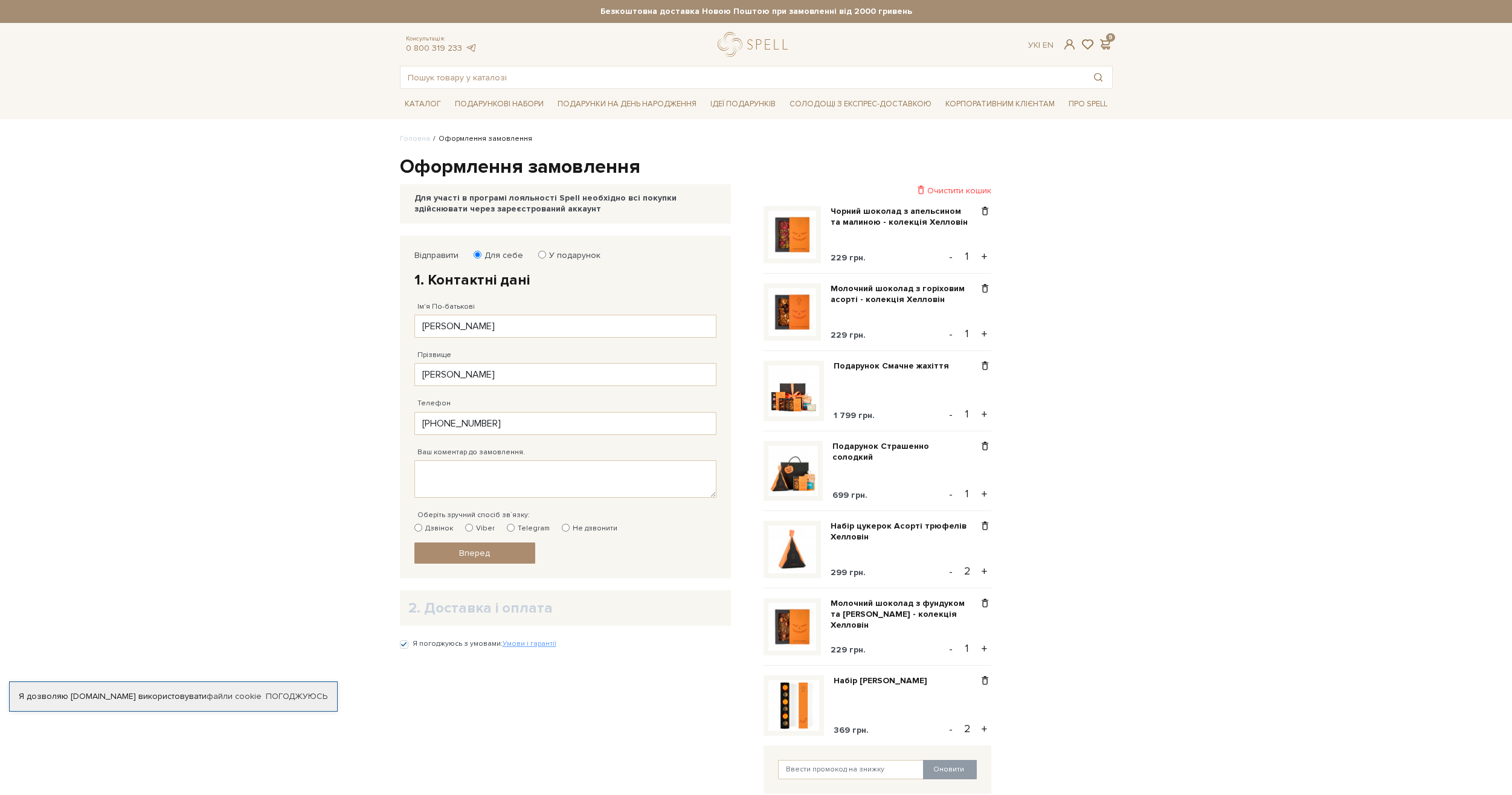
click at [466, 532] on label "Viber" at bounding box center [481, 528] width 30 height 11
click at [466, 532] on input "Viber" at bounding box center [470, 528] width 8 height 8
radio input "true"
click at [474, 554] on span "Вперед" at bounding box center [474, 553] width 31 height 10
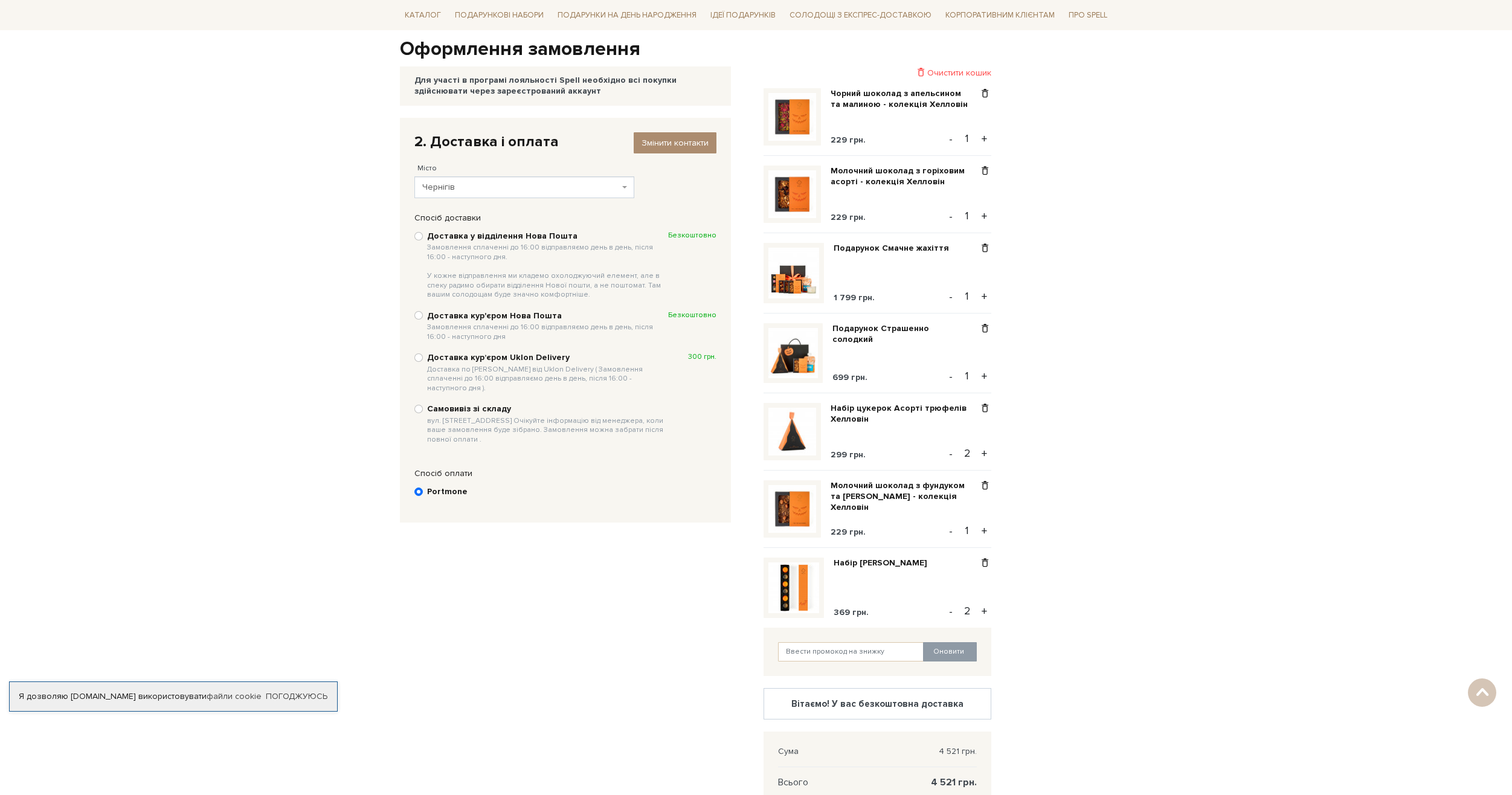
scroll to position [115, 0]
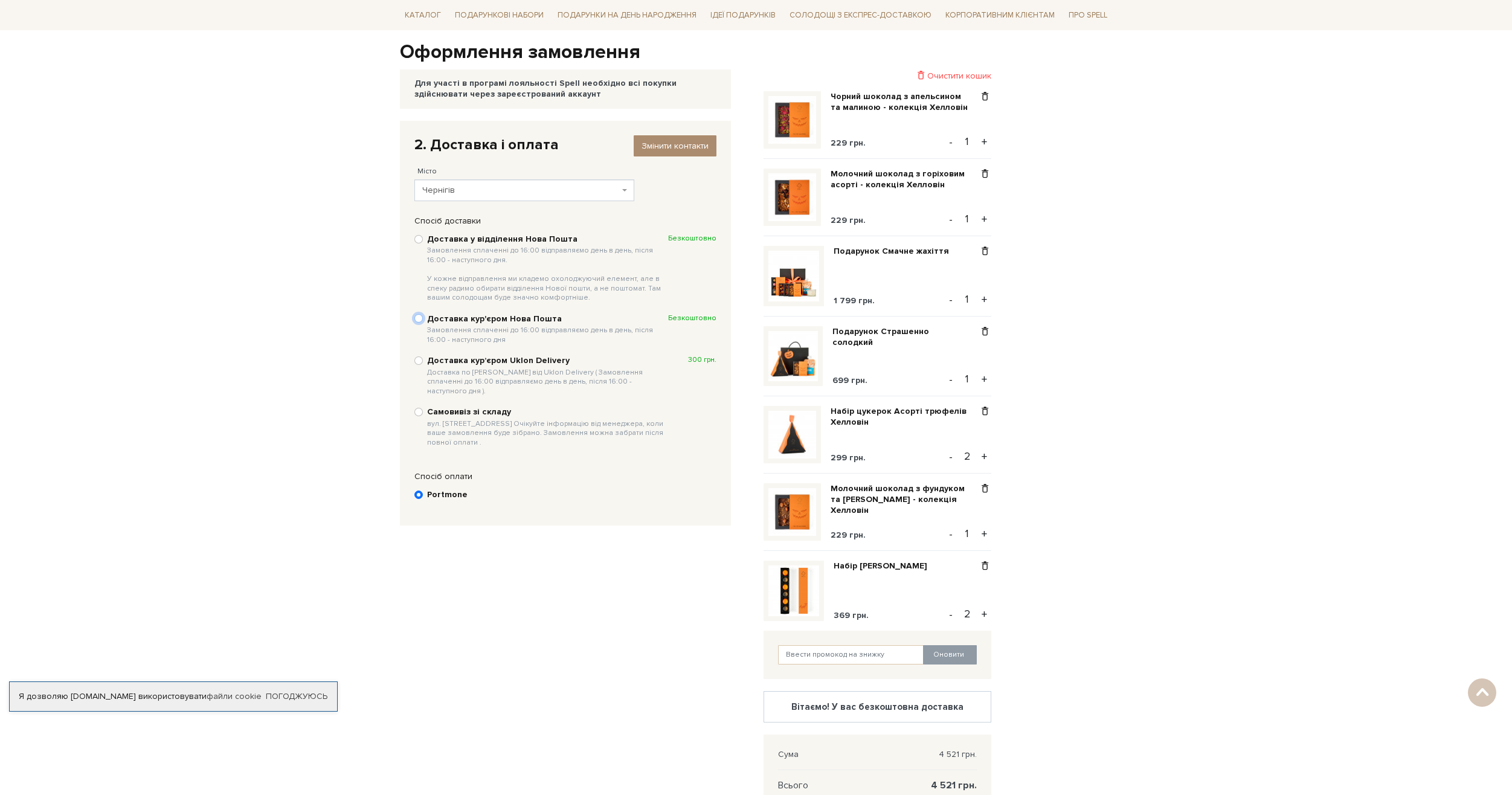
click at [420, 320] on input "Доставка кур'єром Нова Пошта Замовлення сплаченні до 16:00 відправляємо день в …" at bounding box center [418, 318] width 9 height 9
radio input "true"
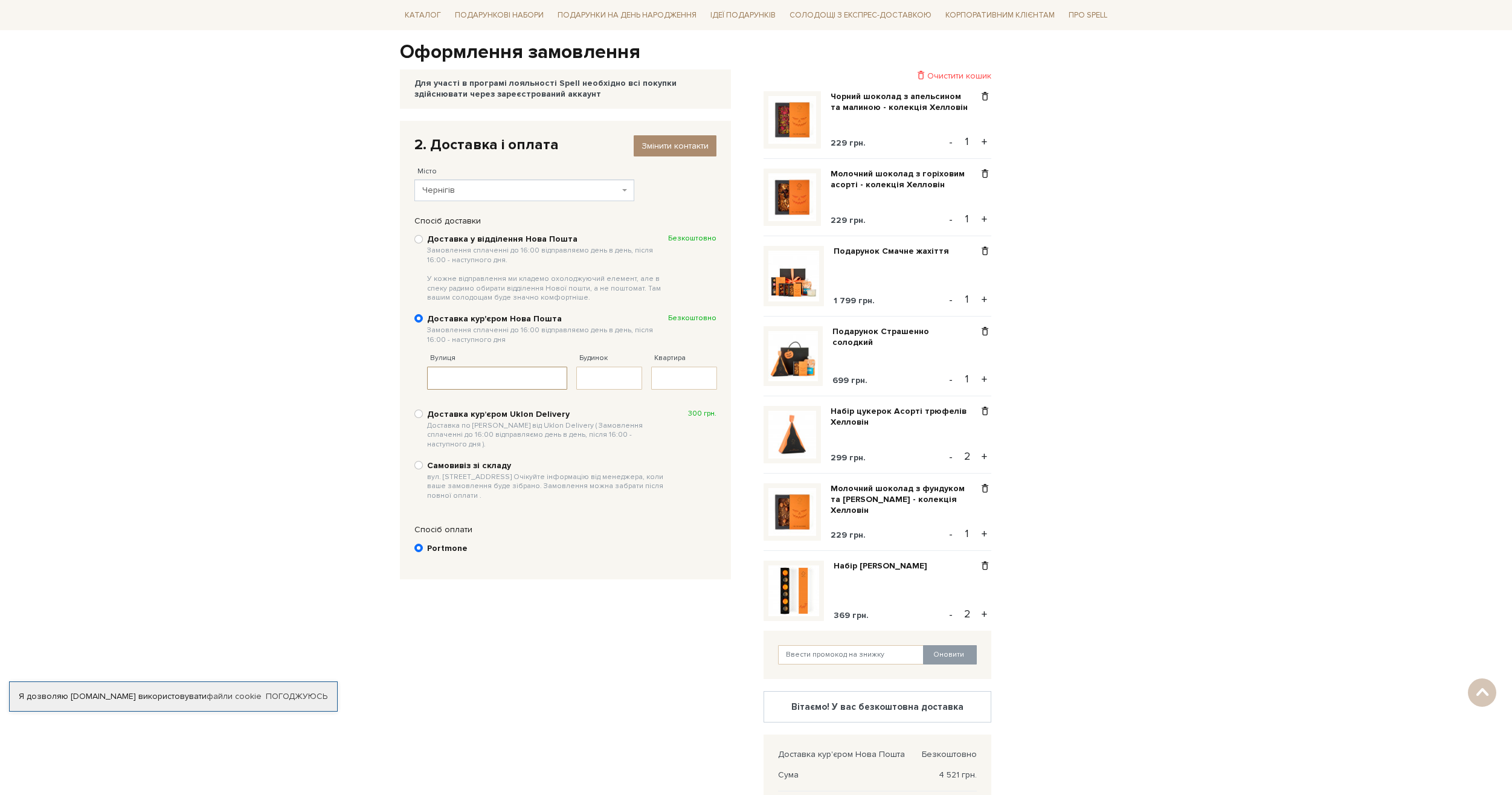
click at [477, 370] on input "Вулиця" at bounding box center [497, 378] width 140 height 23
type input "J"
type input "Освіти"
click at [619, 371] on input "Будинок" at bounding box center [609, 378] width 66 height 23
type input "10"
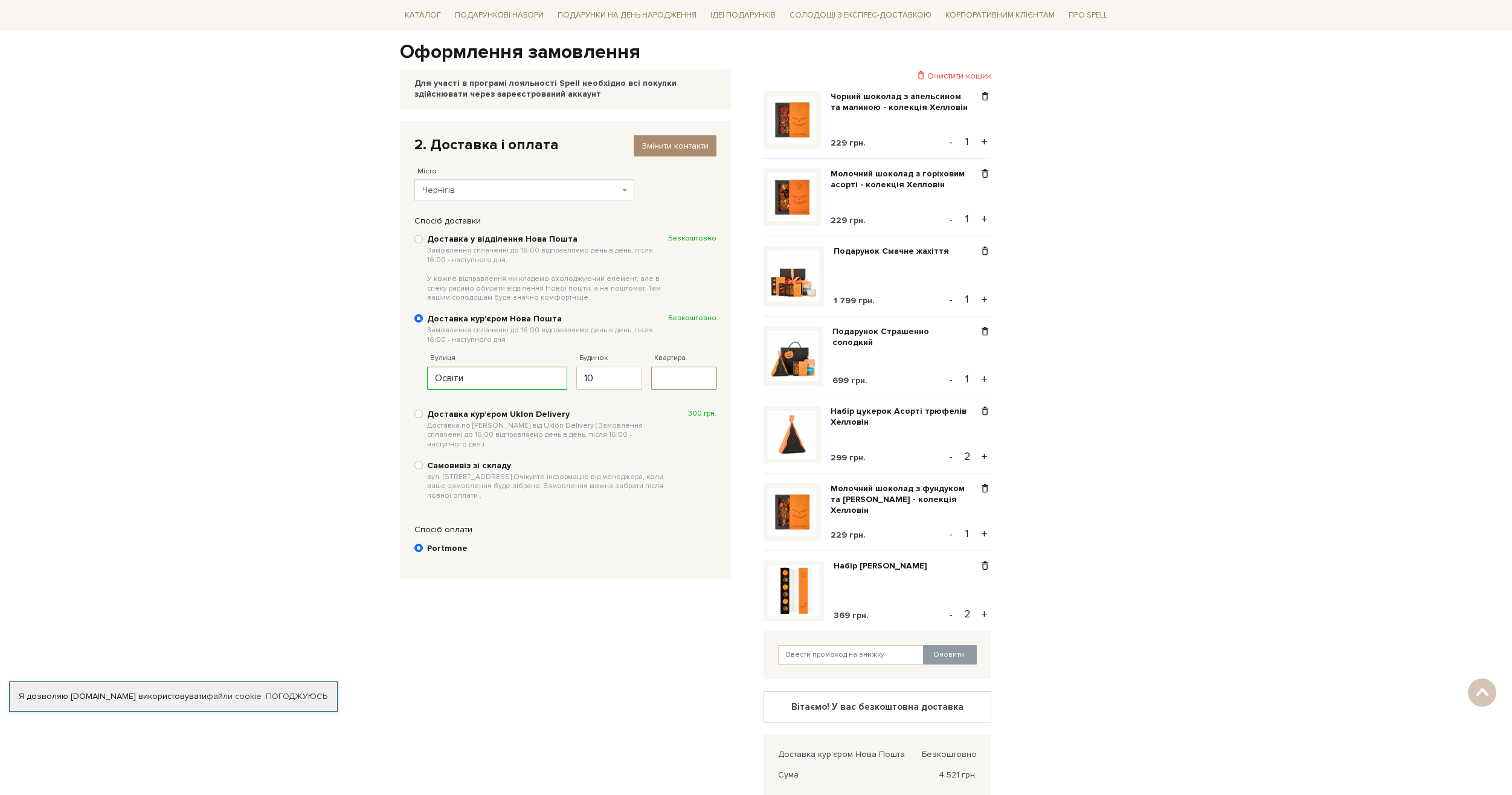
click at [667, 388] on input "Квартира" at bounding box center [684, 378] width 66 height 23
type input "96"
click at [1261, 363] on body "Подарункові набори SALE Корпоративним клієнтам Доставка і оплата Консультація: …" at bounding box center [756, 523] width 1512 height 1276
click at [507, 641] on div "Відправити Для себе У подарунок 1. Контактні дані Ім'я По-батькові Заур Заповні…" at bounding box center [575, 540] width 364 height 839
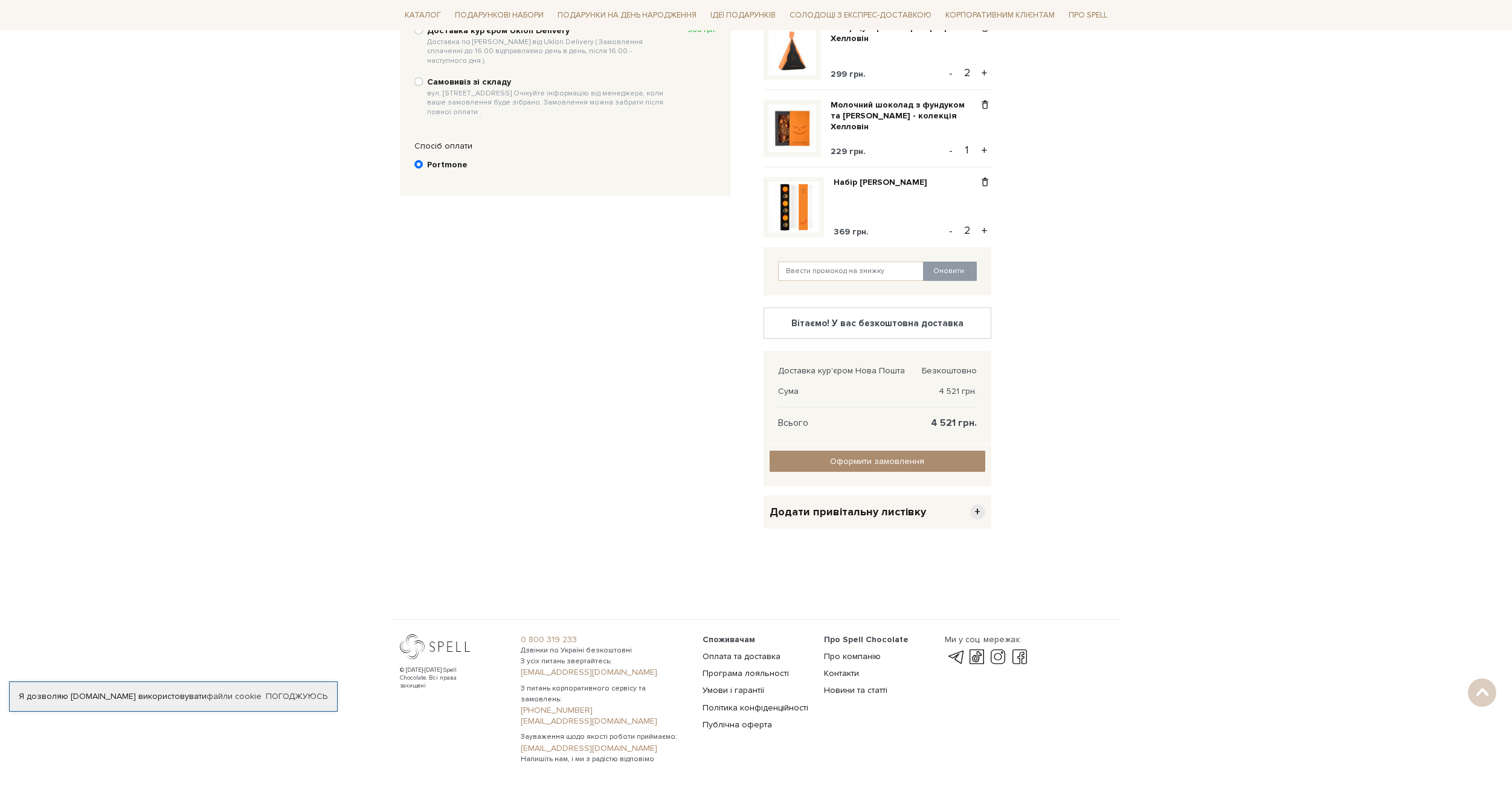
scroll to position [531, 0]
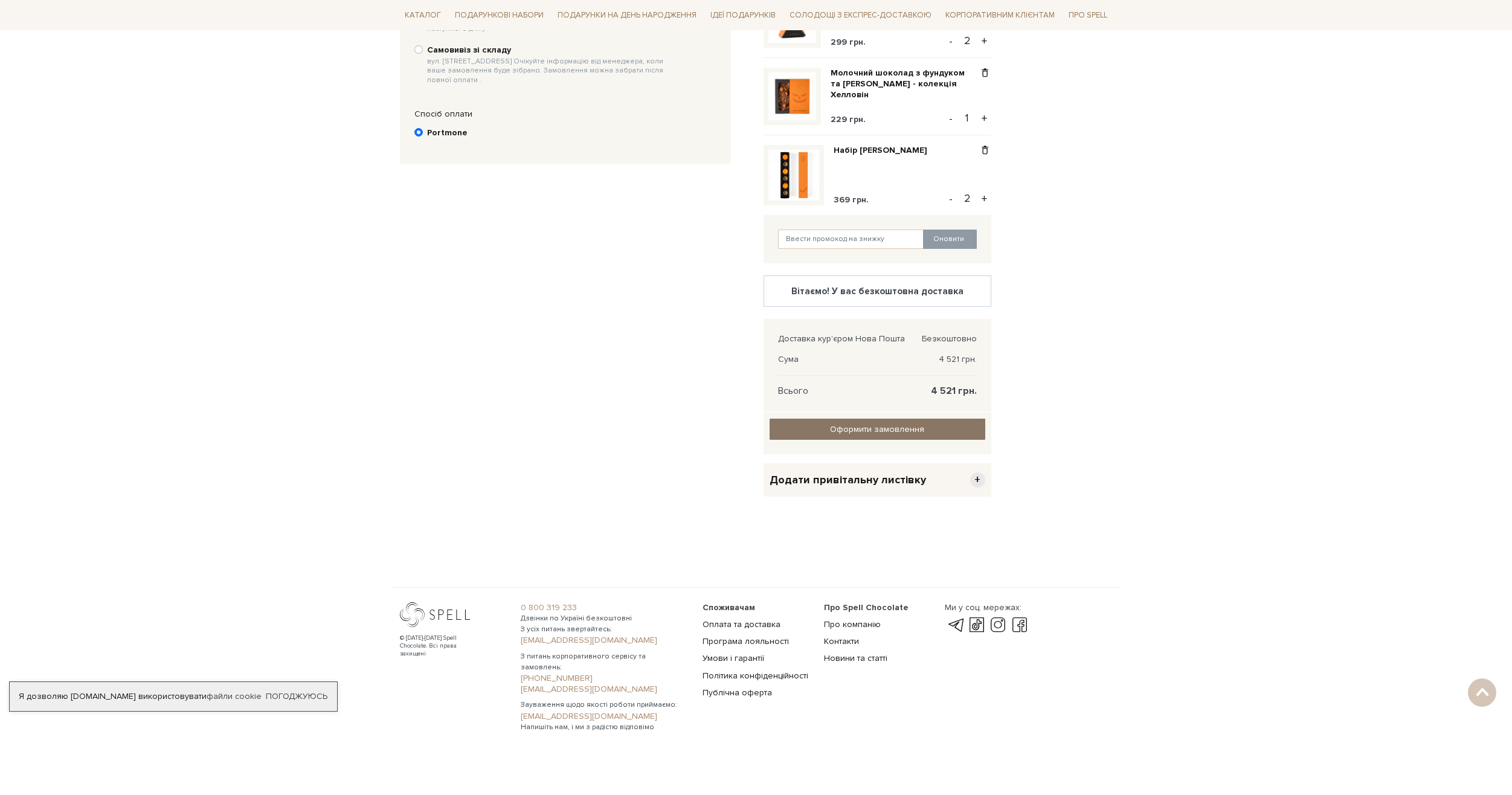
click at [870, 427] on span "Оформити замовлення" at bounding box center [877, 429] width 94 height 10
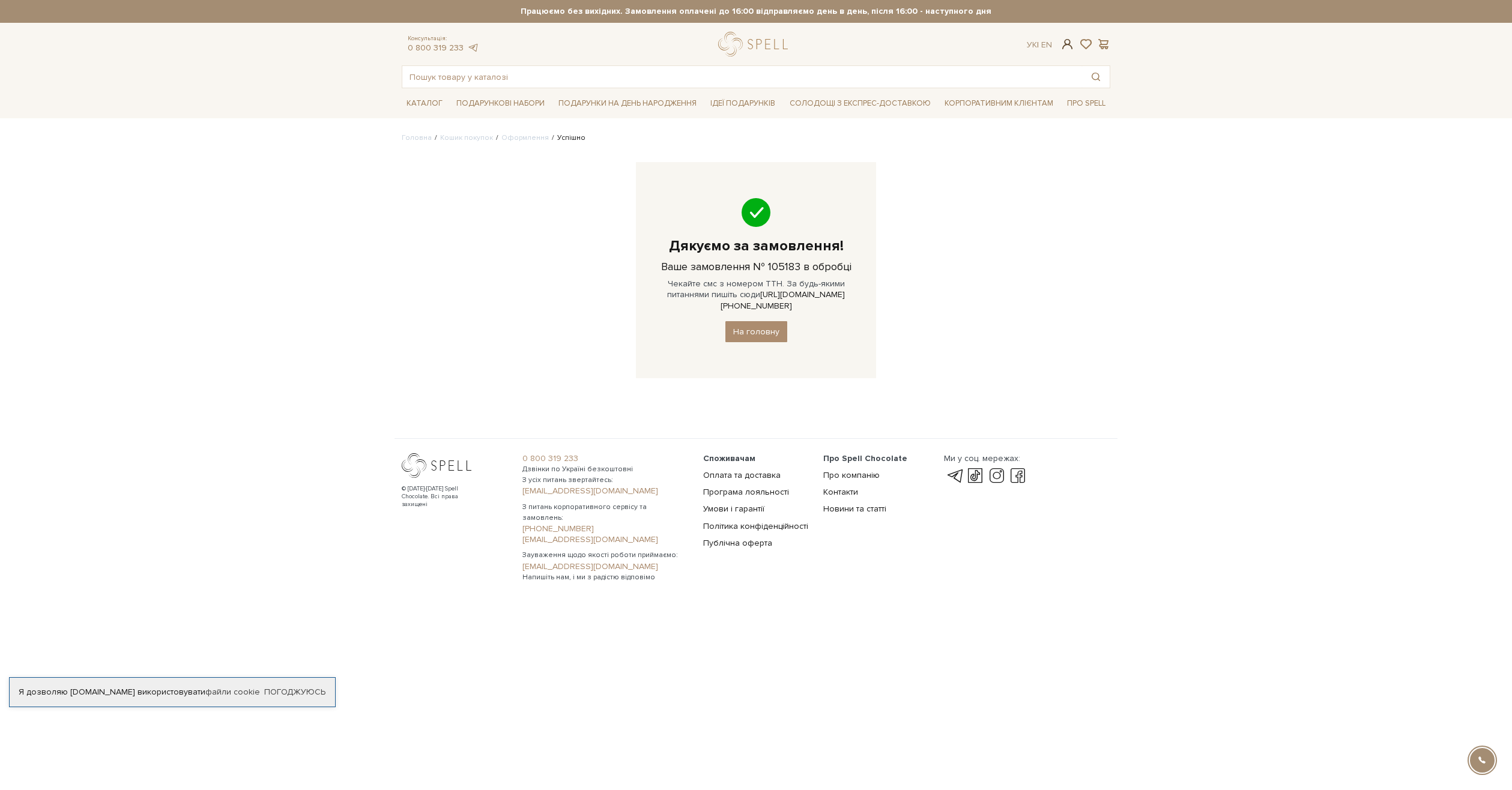
click at [1071, 42] on span at bounding box center [1067, 43] width 15 height 13
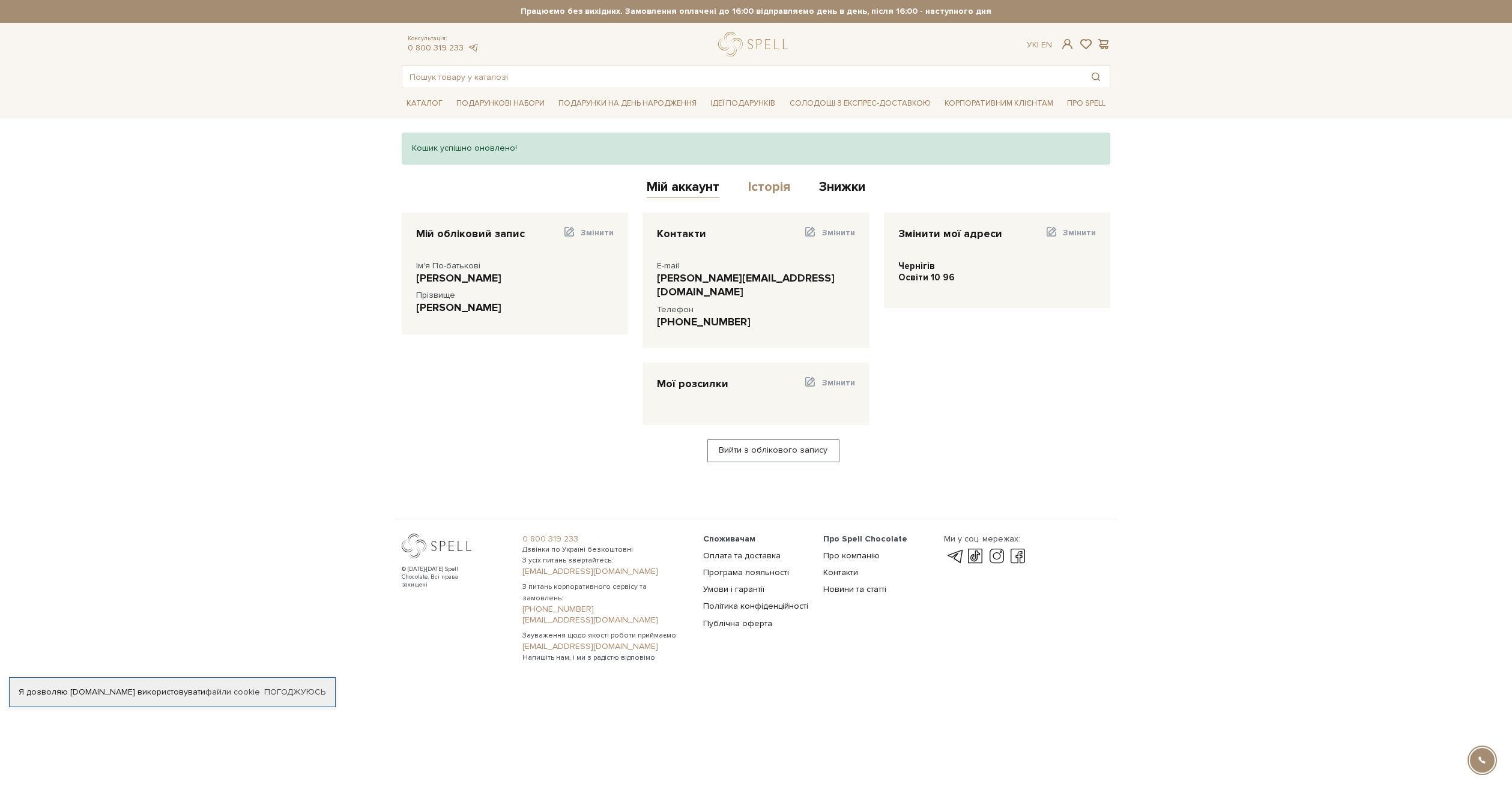
click at [766, 188] on link "Історія" at bounding box center [768, 189] width 42 height 20
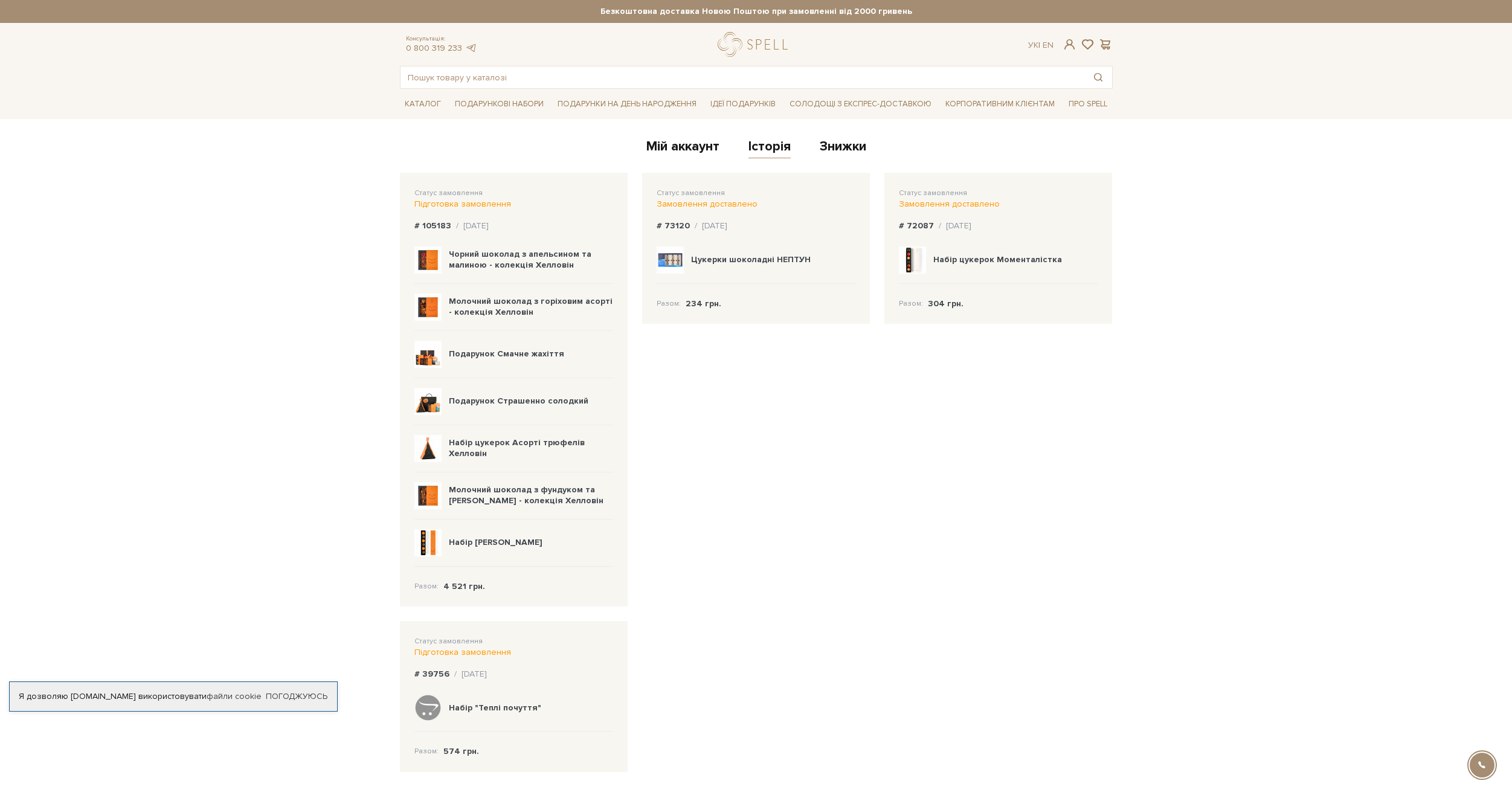
click at [501, 425] on div "Набір цукерок Асорті трюфелів Хелловін" at bounding box center [513, 449] width 199 height 47
click at [470, 401] on b "Подарунок Страшенно солодкий" at bounding box center [518, 400] width 139 height 10
click at [465, 397] on b "Подарунок Страшенно солодкий" at bounding box center [518, 400] width 139 height 10
click at [529, 67] on input "text" at bounding box center [743, 77] width 684 height 22
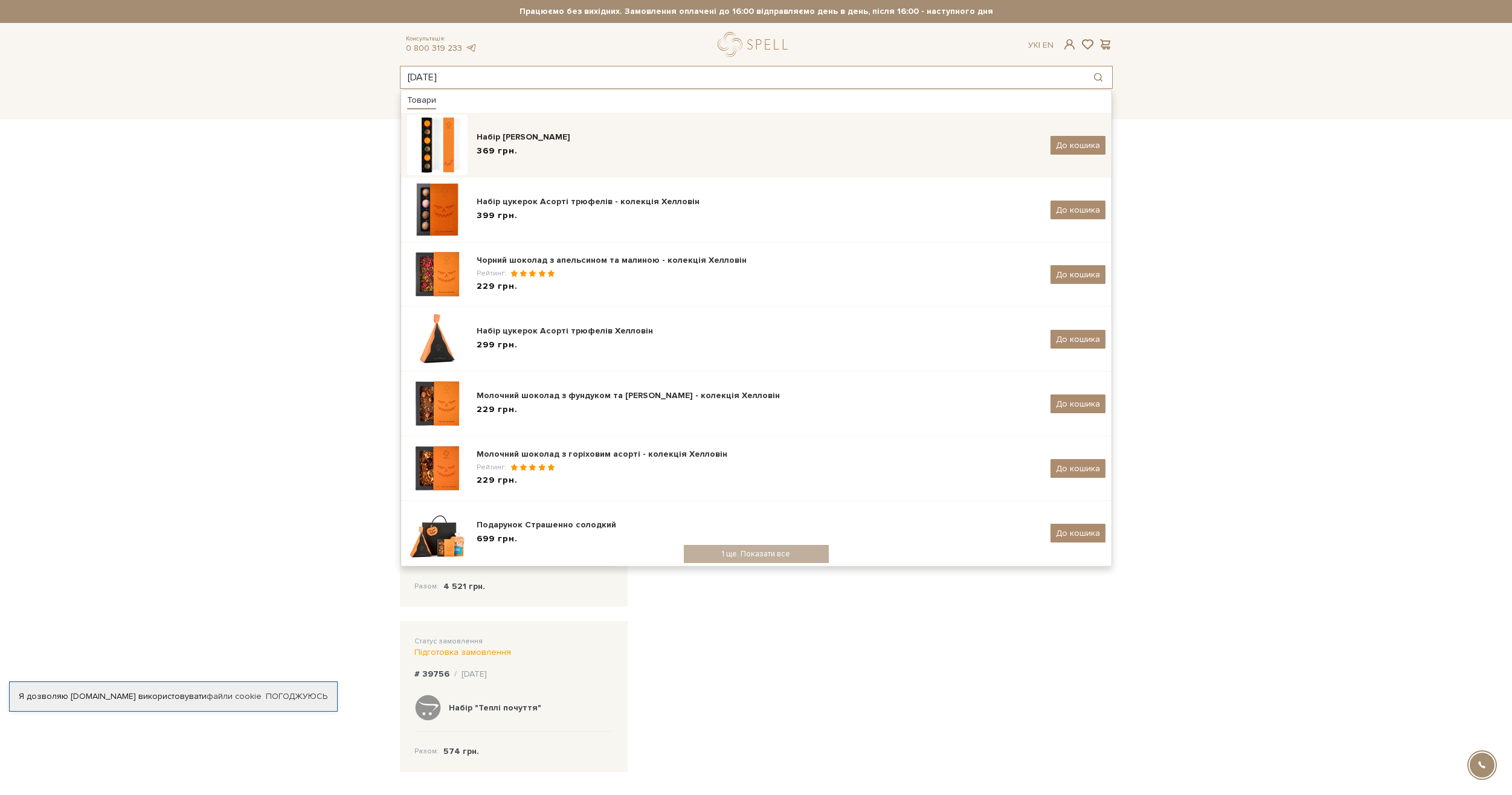
type input "[DATE]"
click at [502, 132] on div "Набір [PERSON_NAME]" at bounding box center [758, 137] width 565 height 12
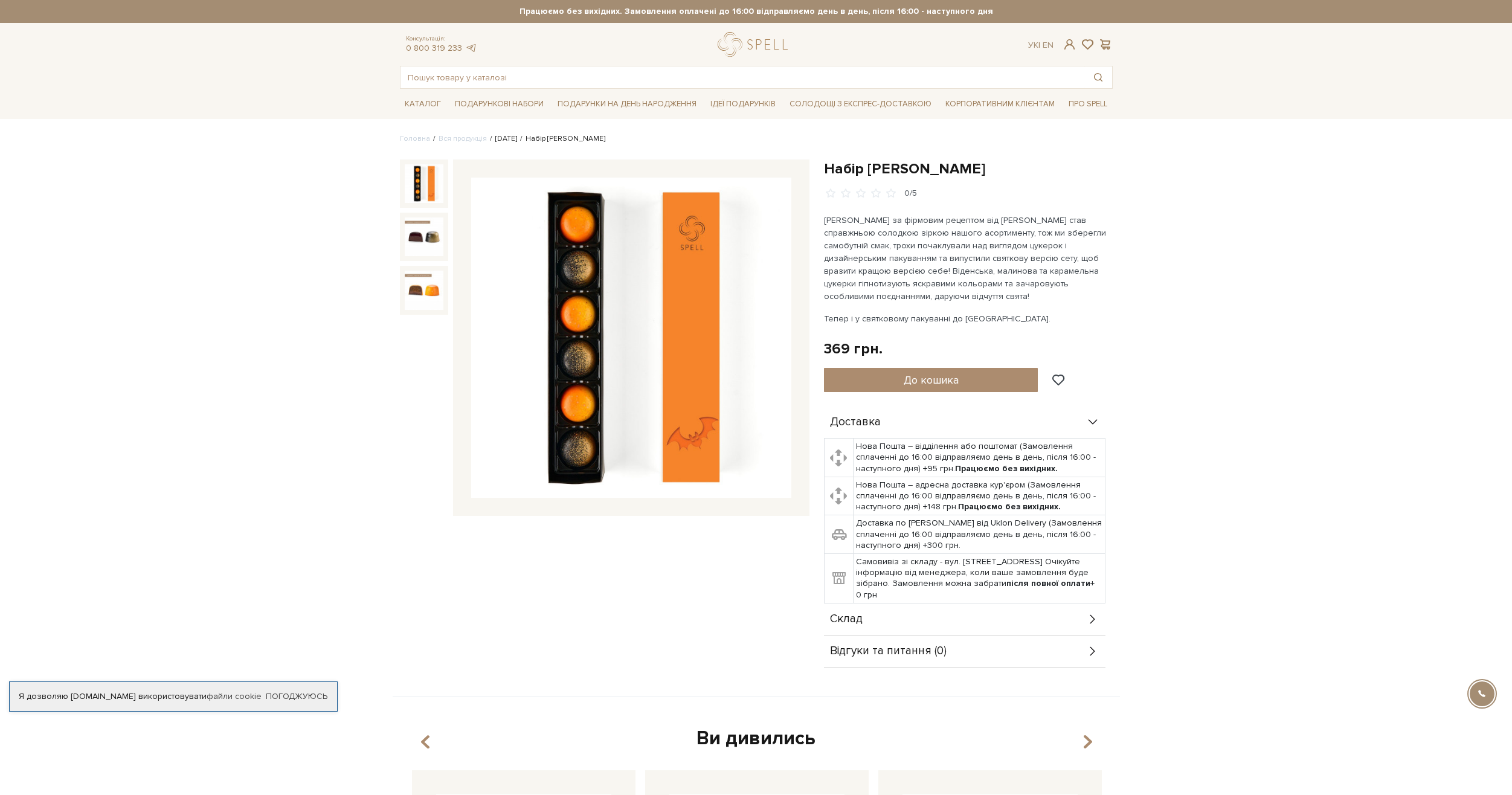
click at [507, 136] on link "[DATE]" at bounding box center [506, 138] width 22 height 9
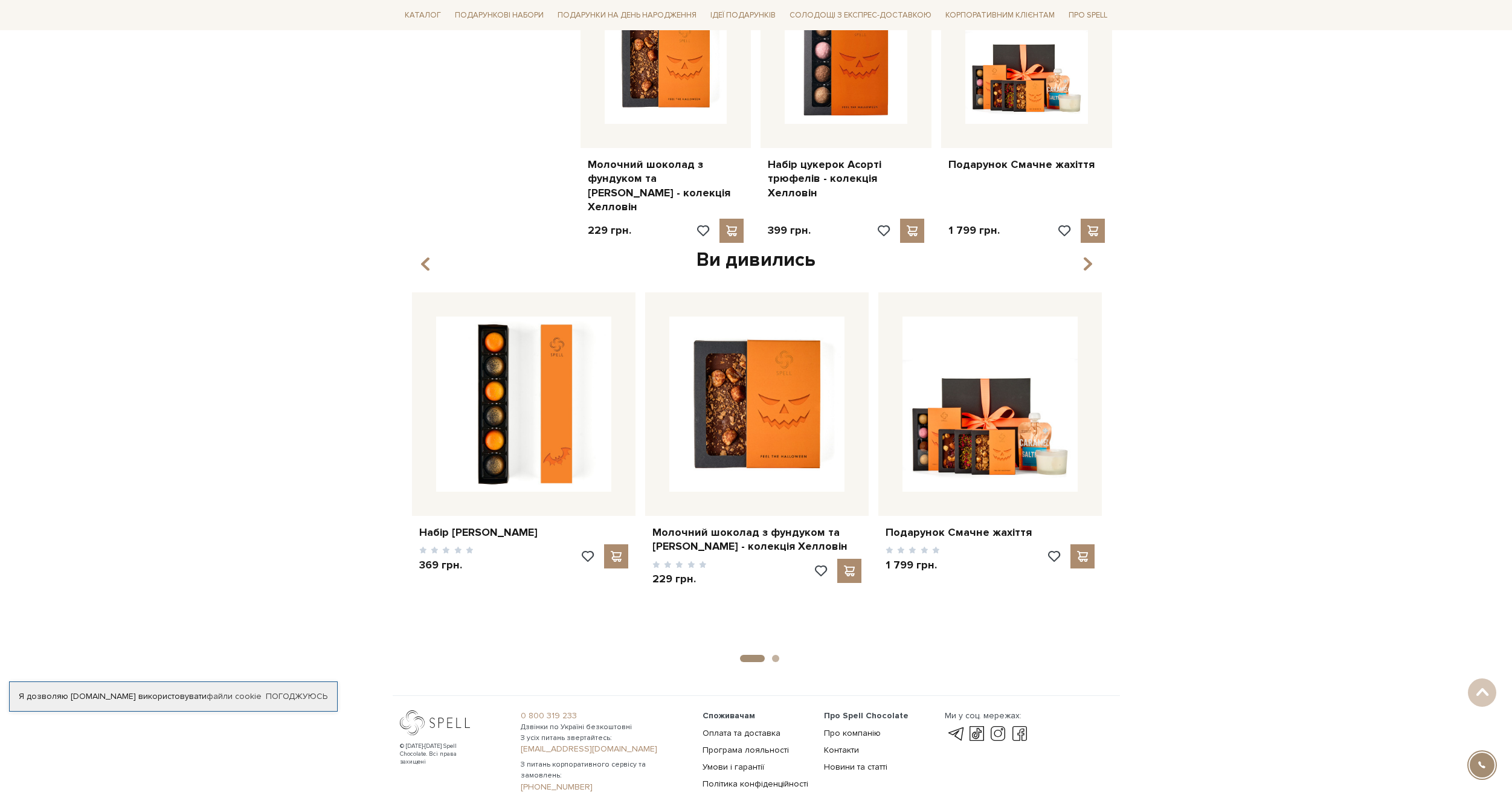
scroll to position [544, 0]
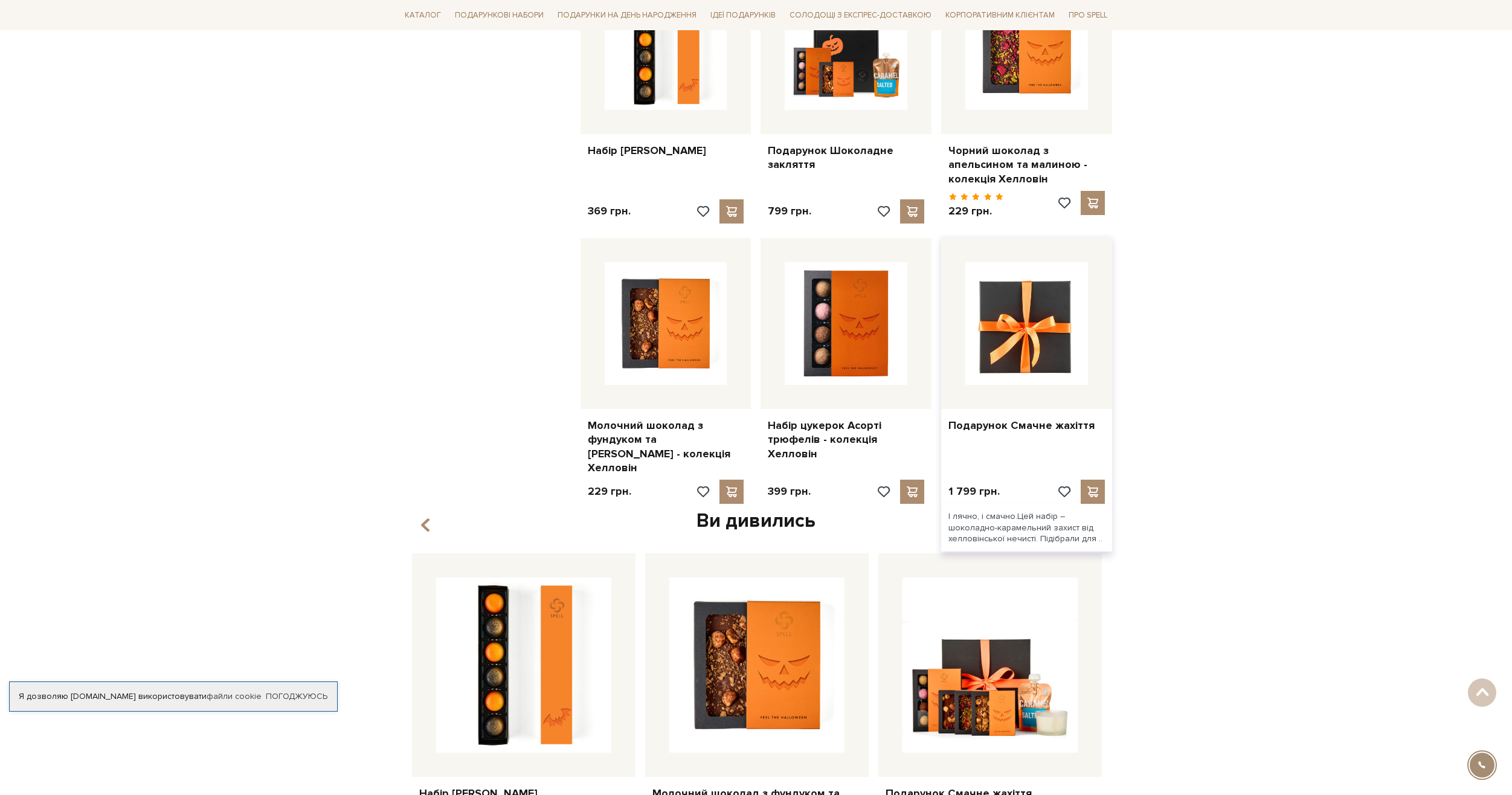
click at [1009, 335] on img at bounding box center [1026, 323] width 123 height 123
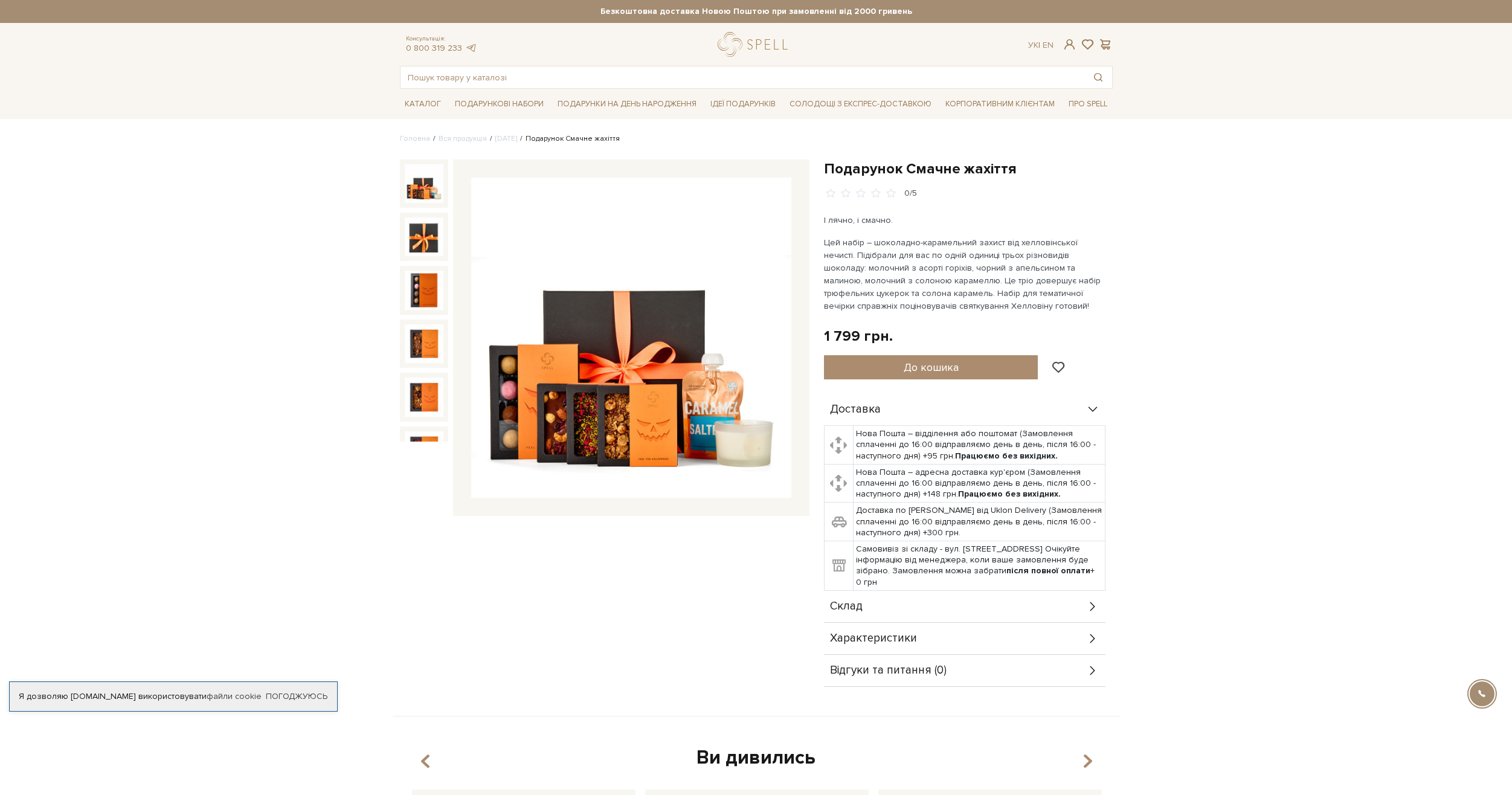
click at [420, 181] on img at bounding box center [423, 183] width 39 height 39
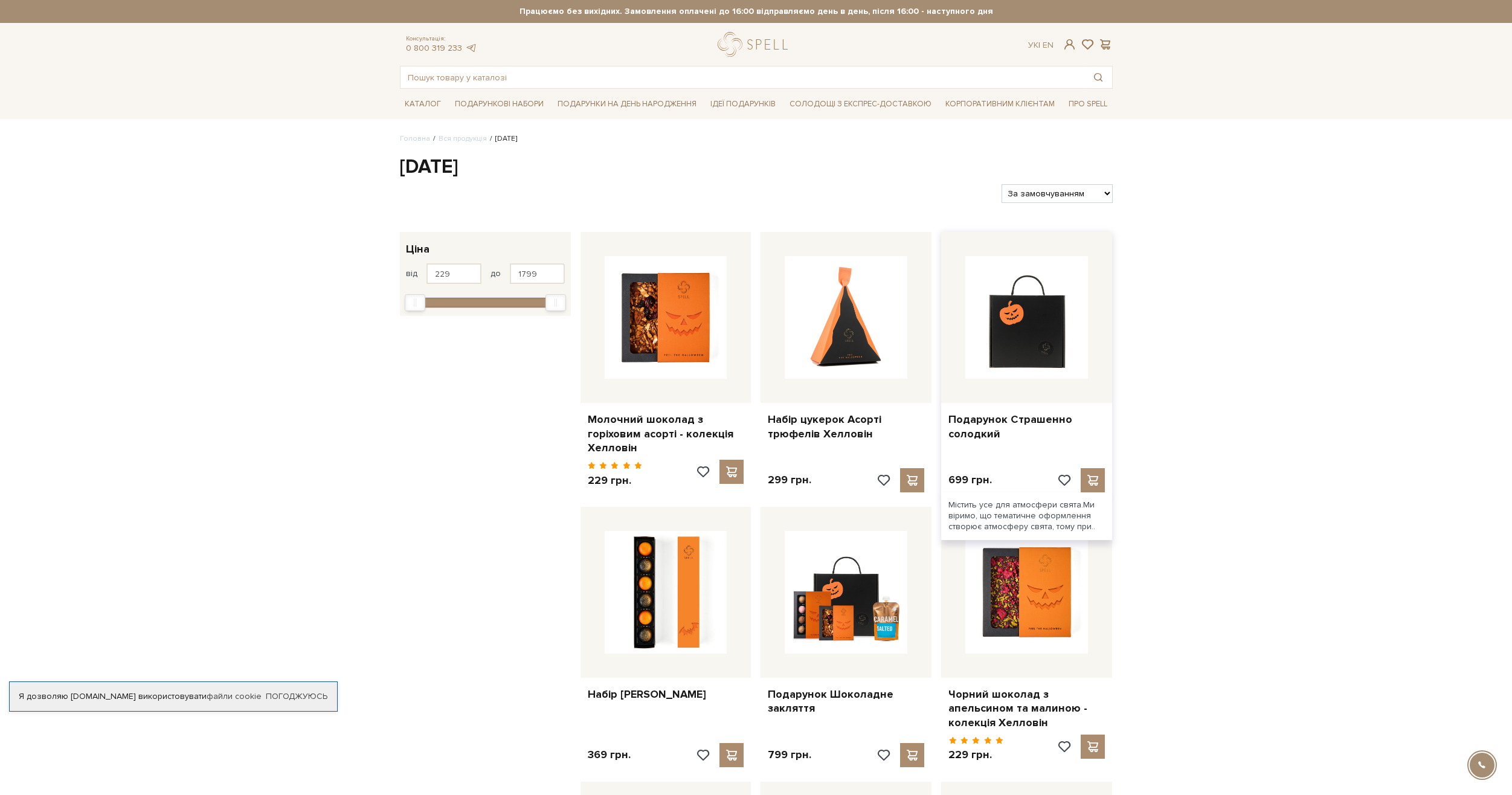
click at [1030, 314] on img at bounding box center [1026, 317] width 123 height 123
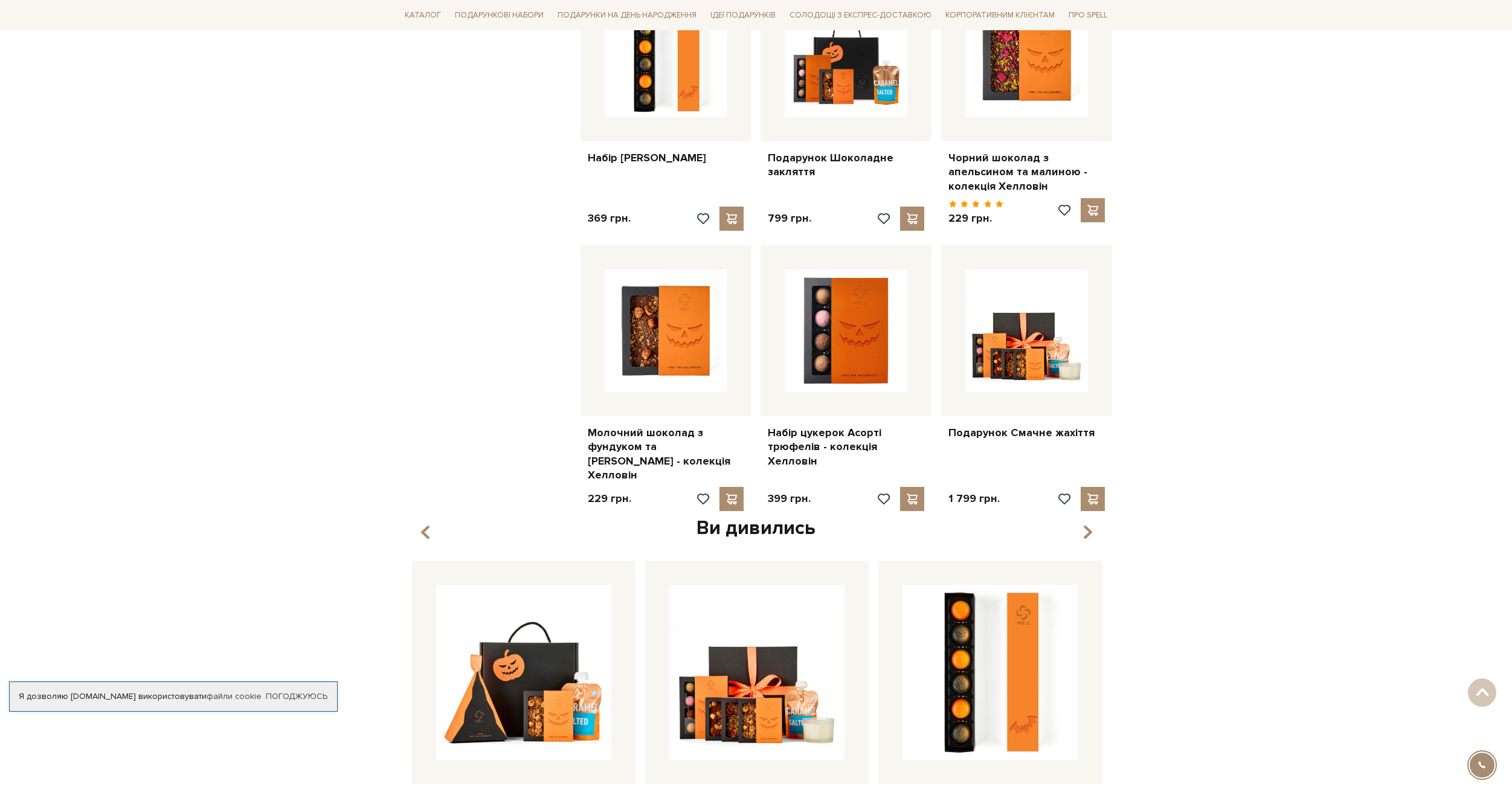
scroll to position [544, 0]
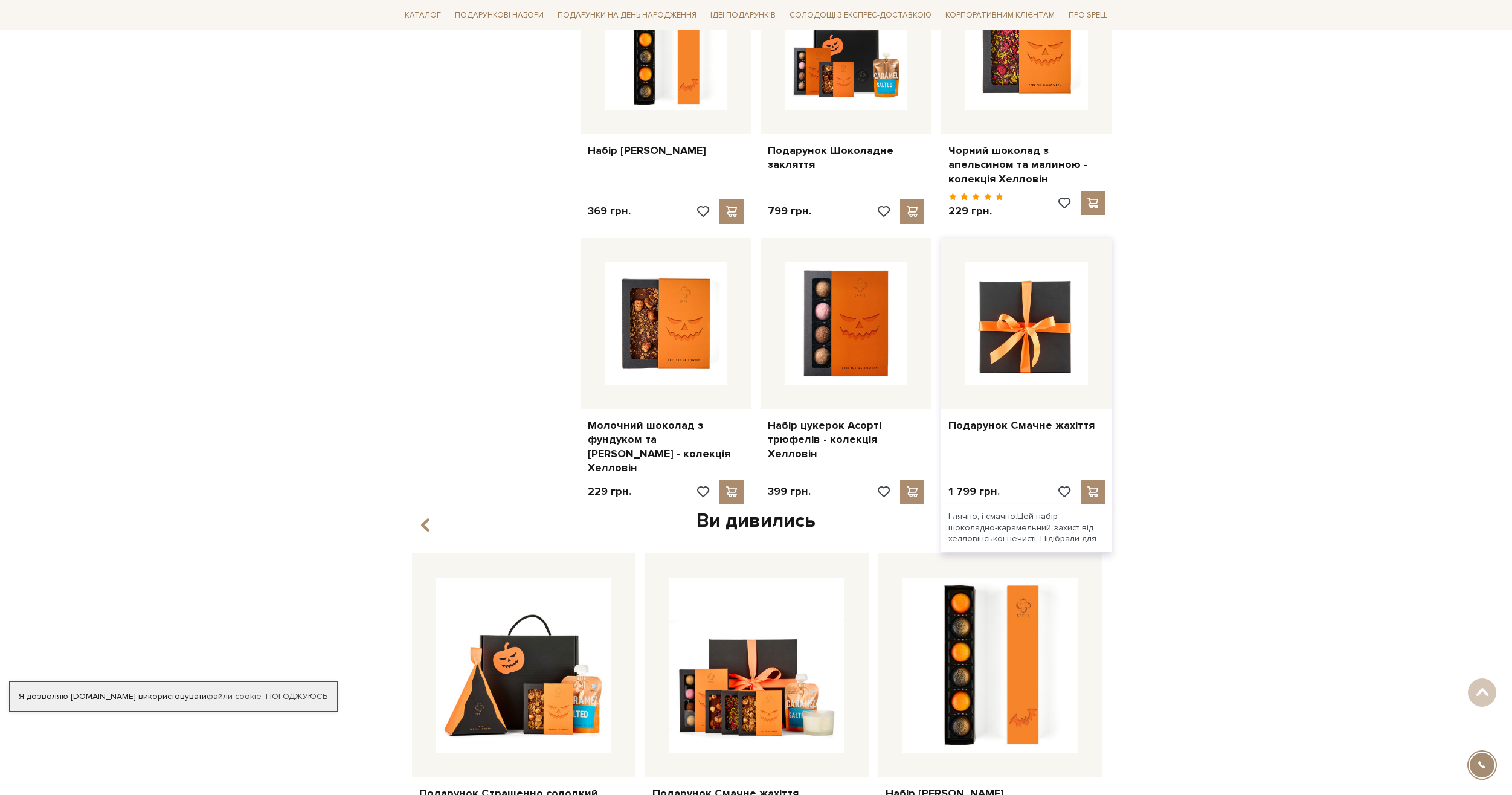
click at [1000, 334] on img at bounding box center [1026, 323] width 123 height 123
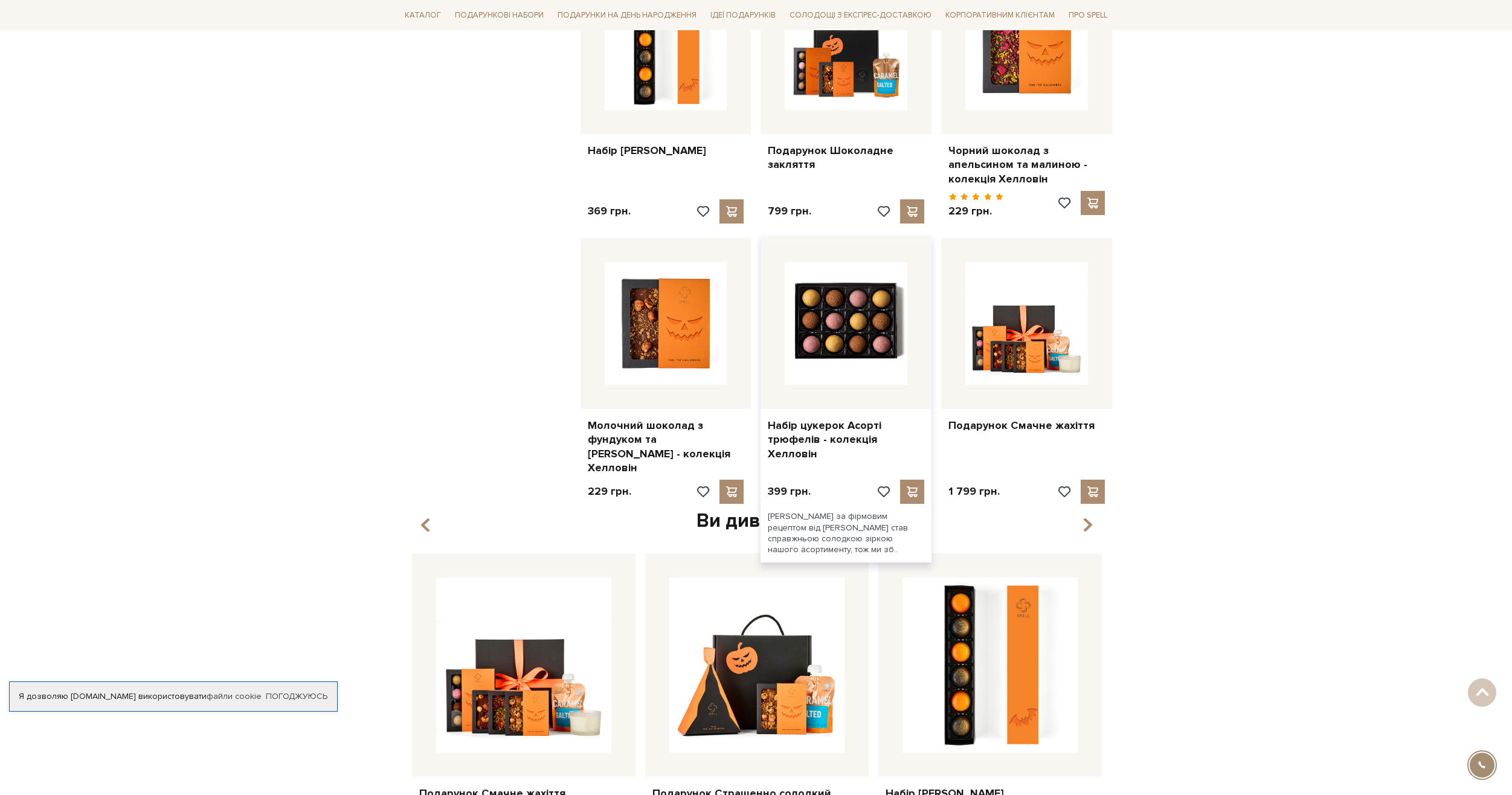
click at [838, 312] on img at bounding box center [846, 323] width 123 height 123
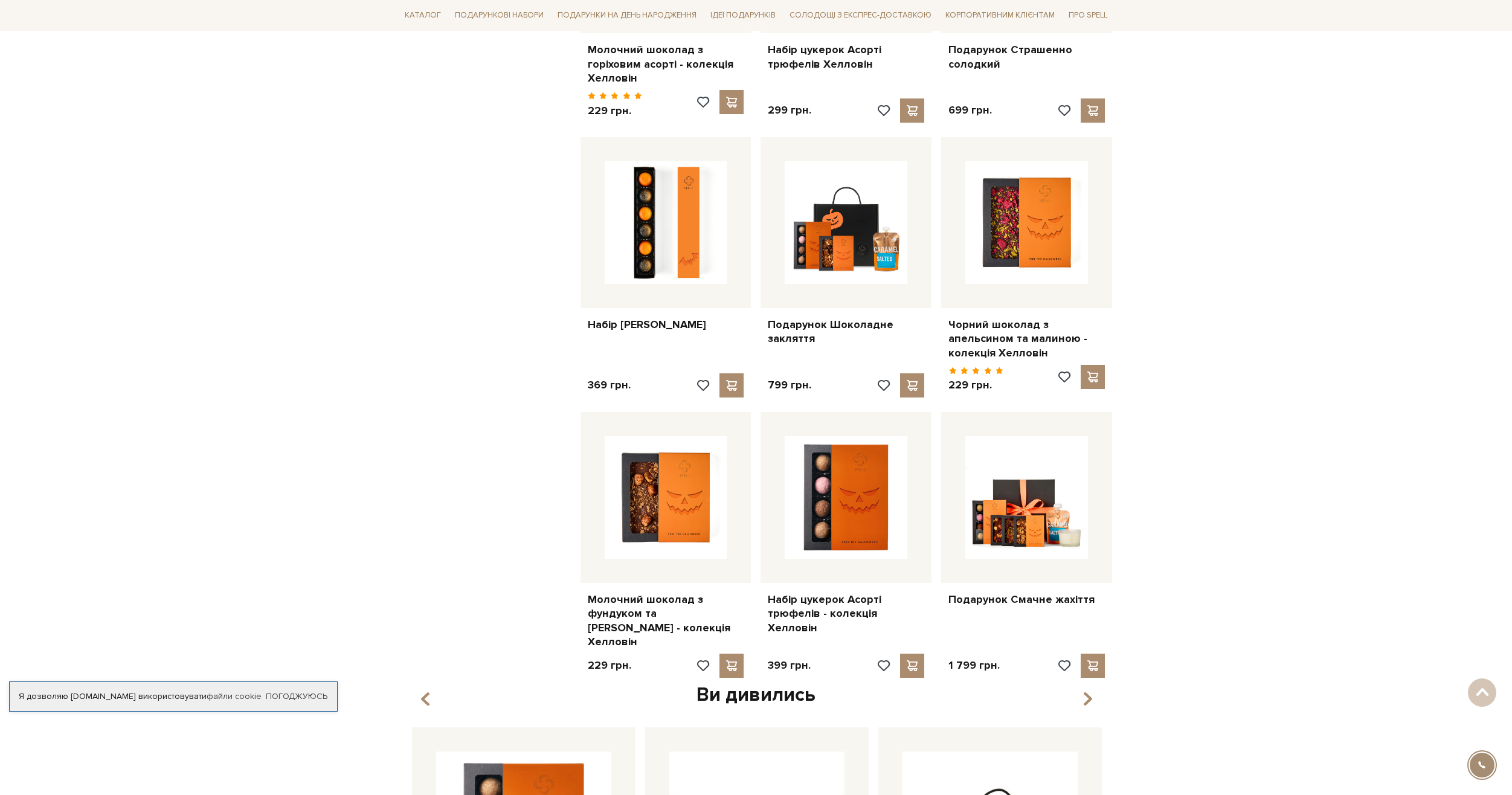
scroll to position [363, 0]
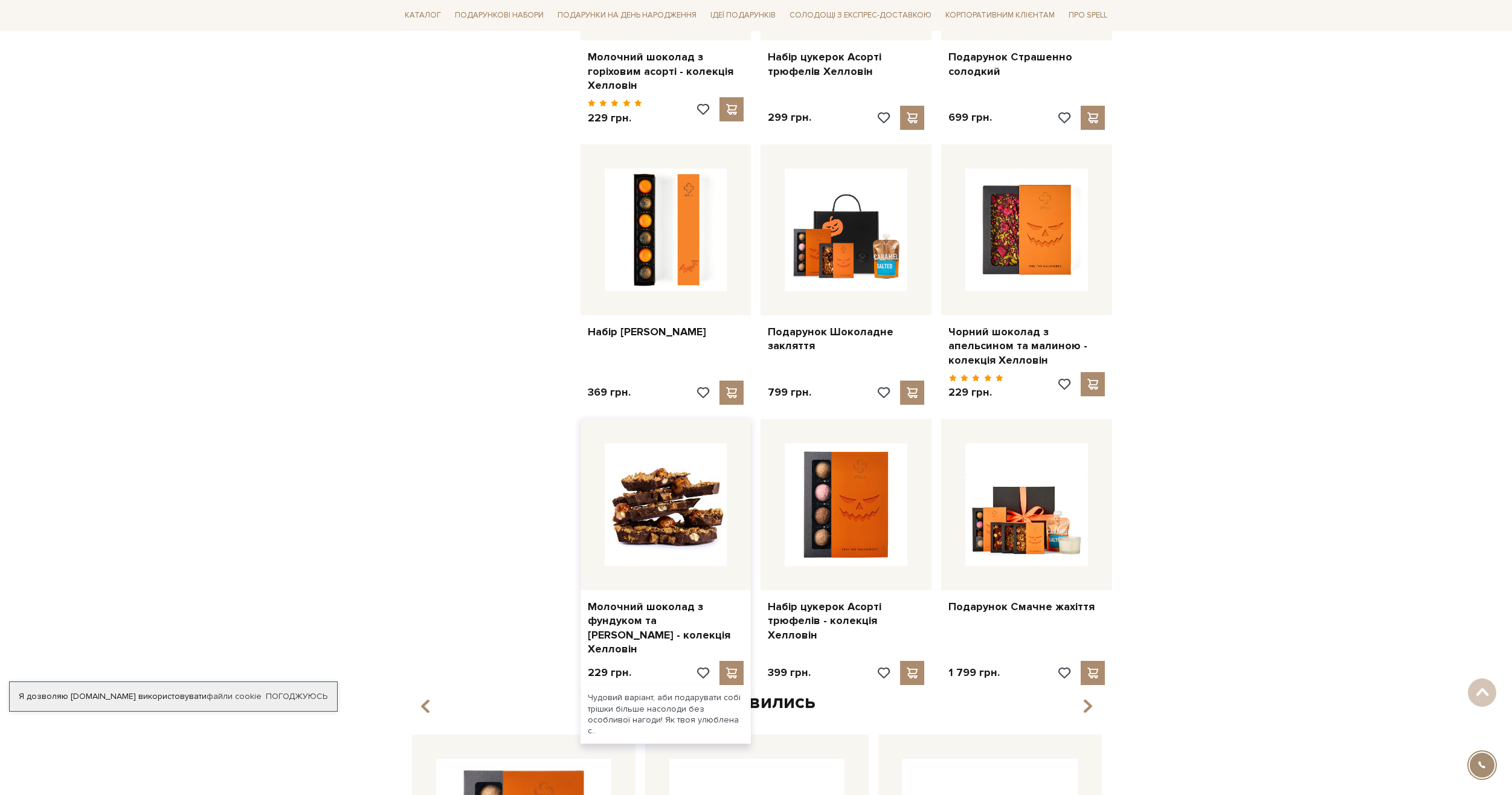
click at [652, 486] on img at bounding box center [667, 505] width 123 height 123
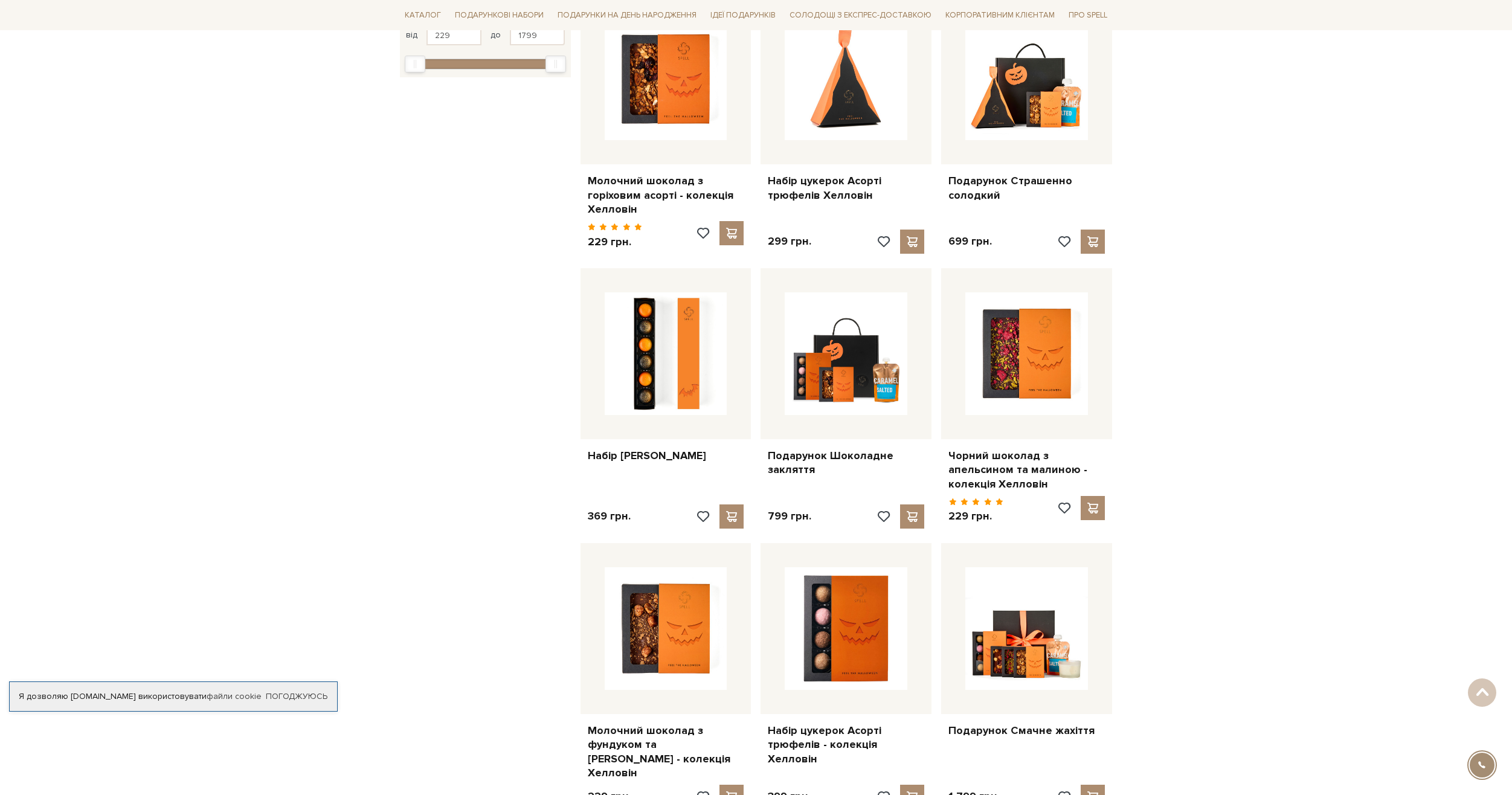
scroll to position [181, 0]
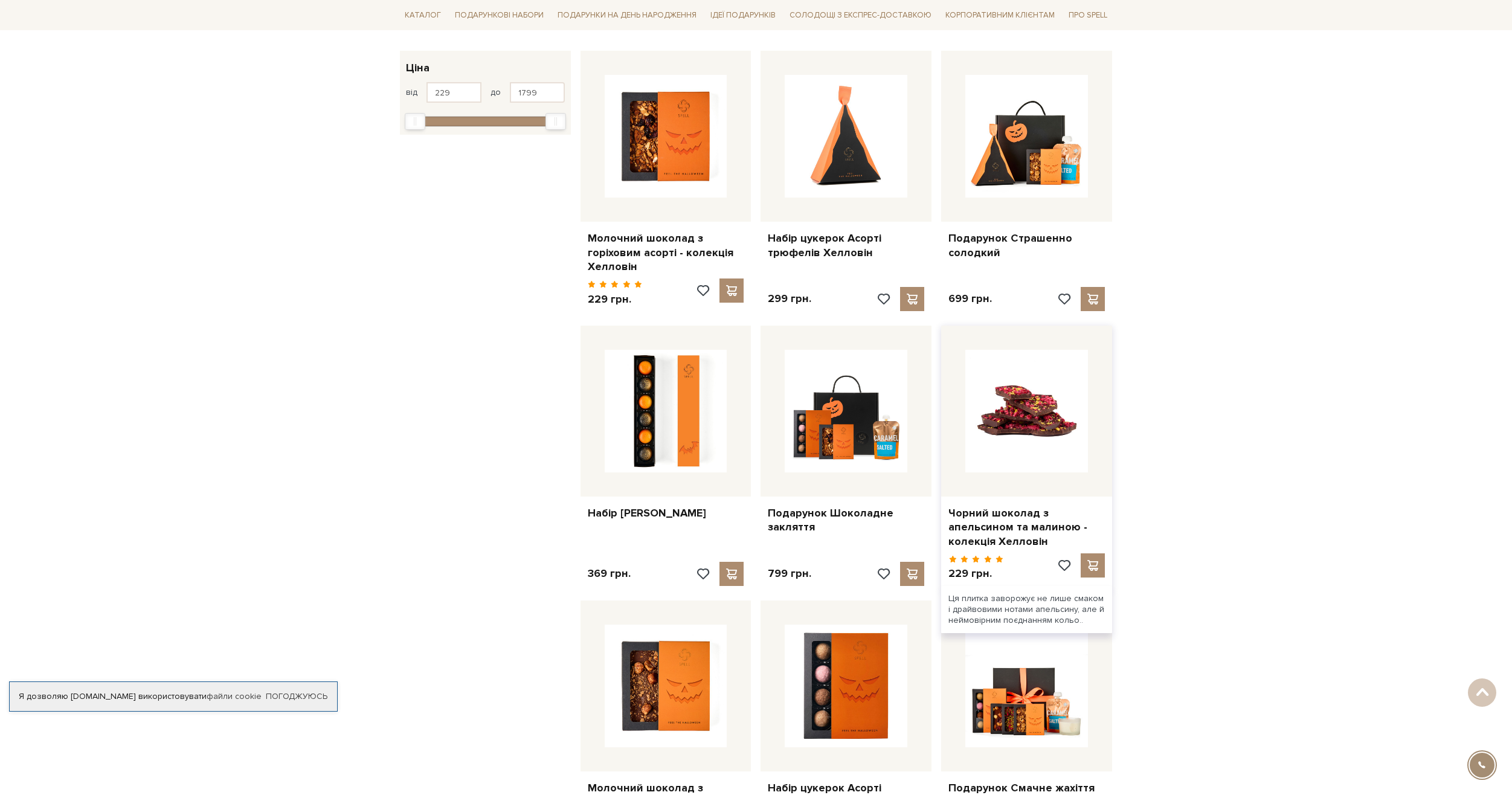
click at [1009, 417] on img at bounding box center [1026, 411] width 123 height 123
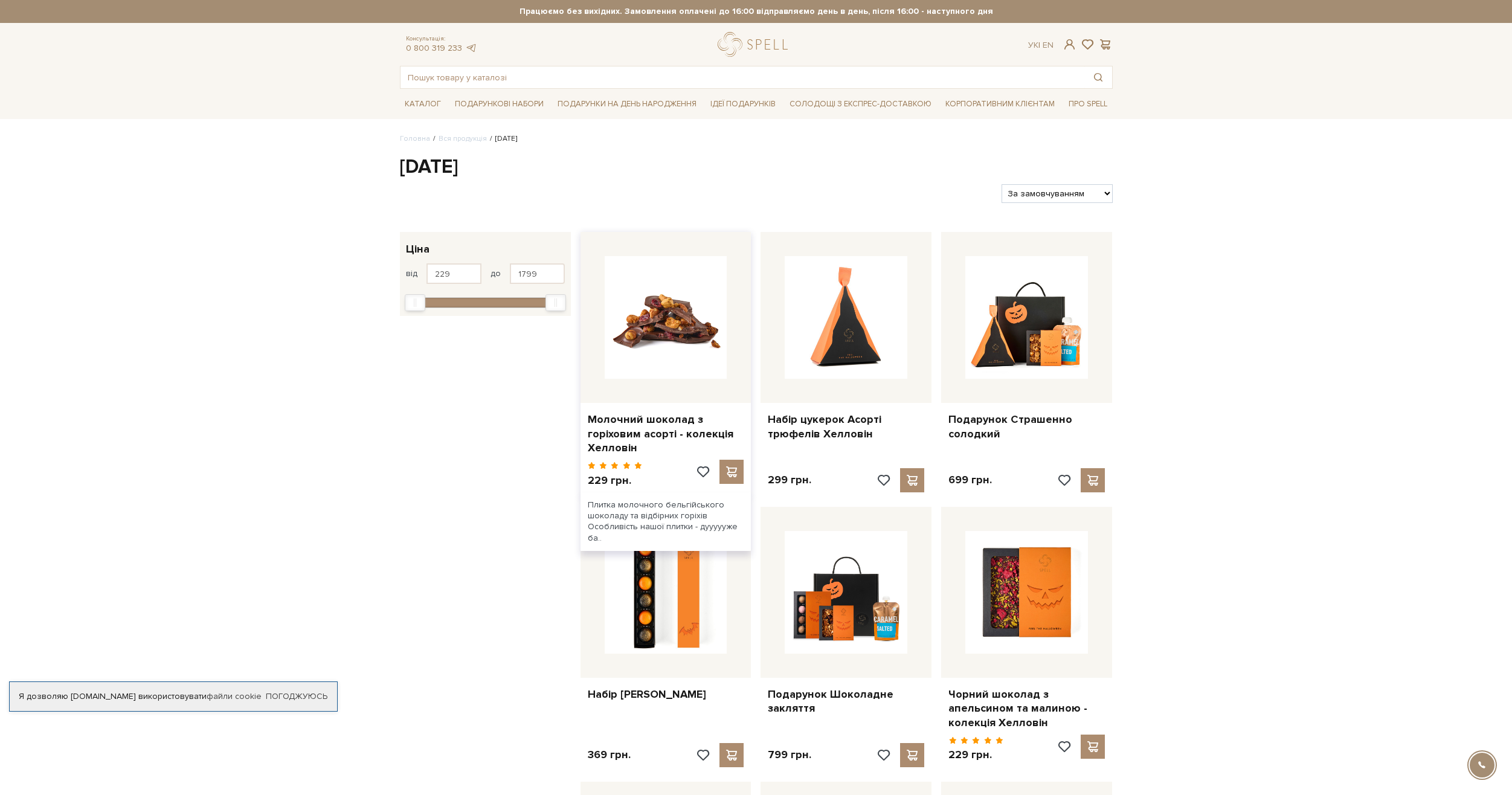
click at [634, 337] on img at bounding box center [667, 317] width 123 height 123
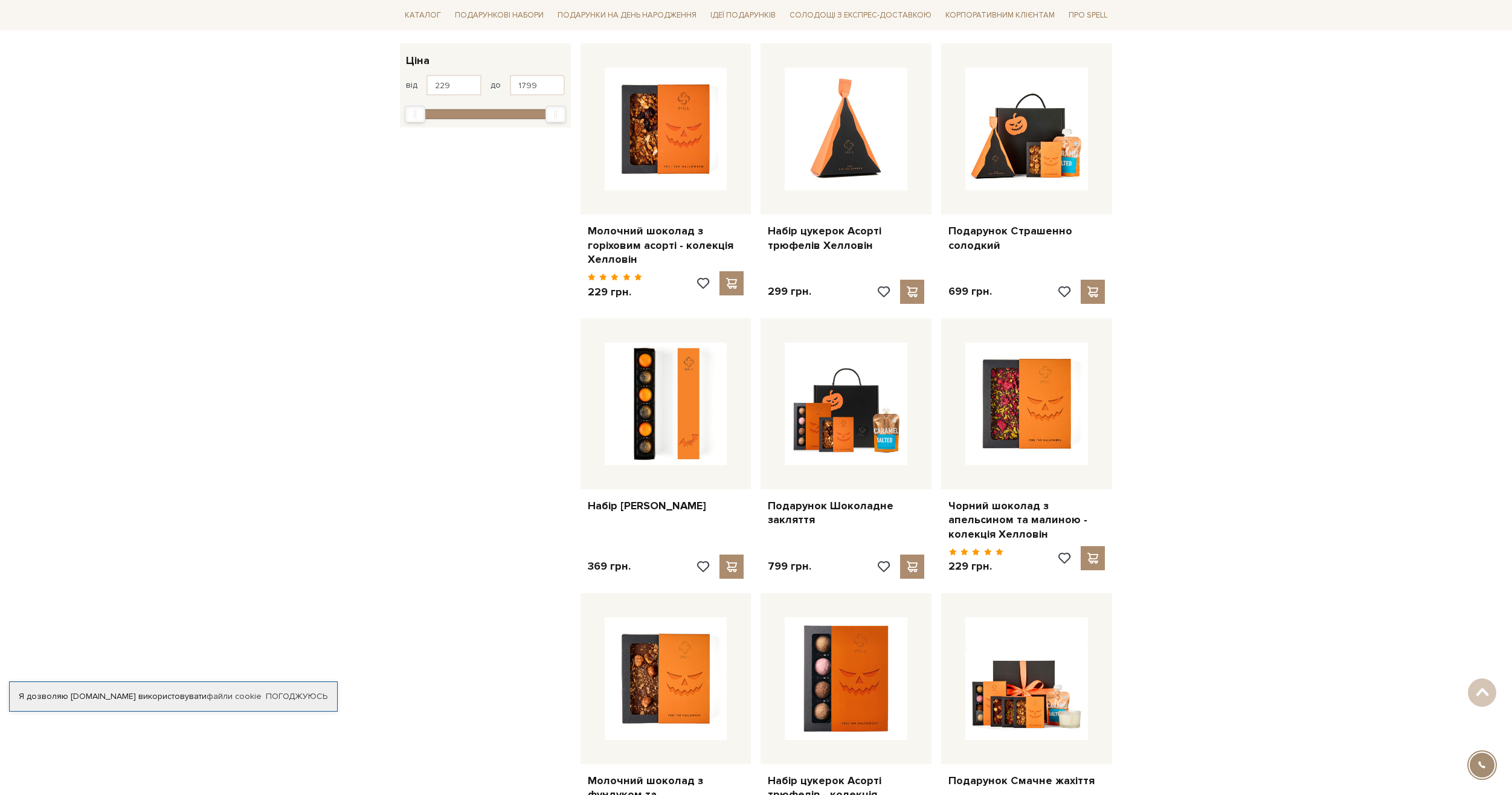
scroll to position [181, 0]
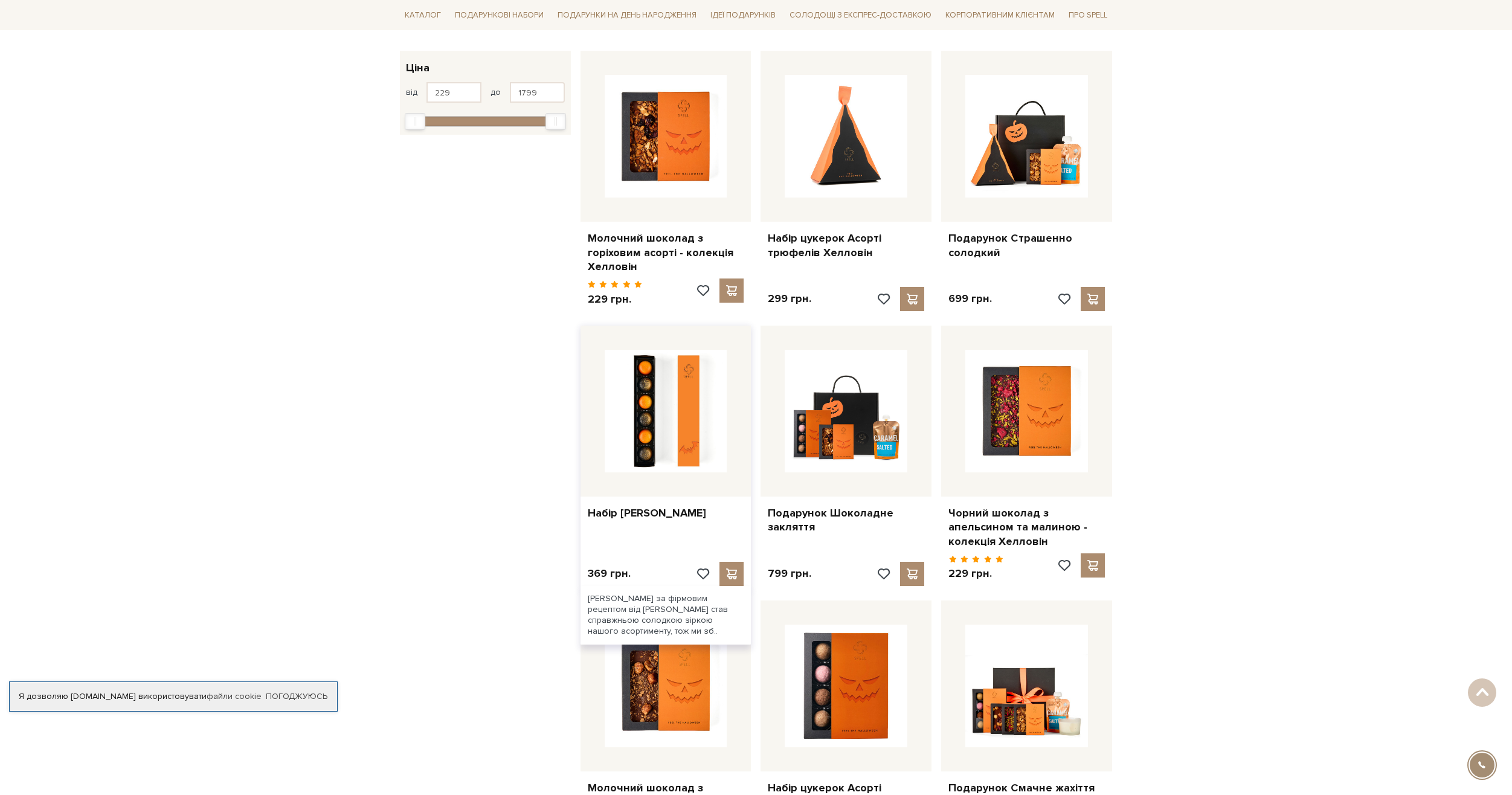
click at [659, 475] on div at bounding box center [666, 410] width 171 height 171
click at [663, 422] on img at bounding box center [667, 411] width 123 height 123
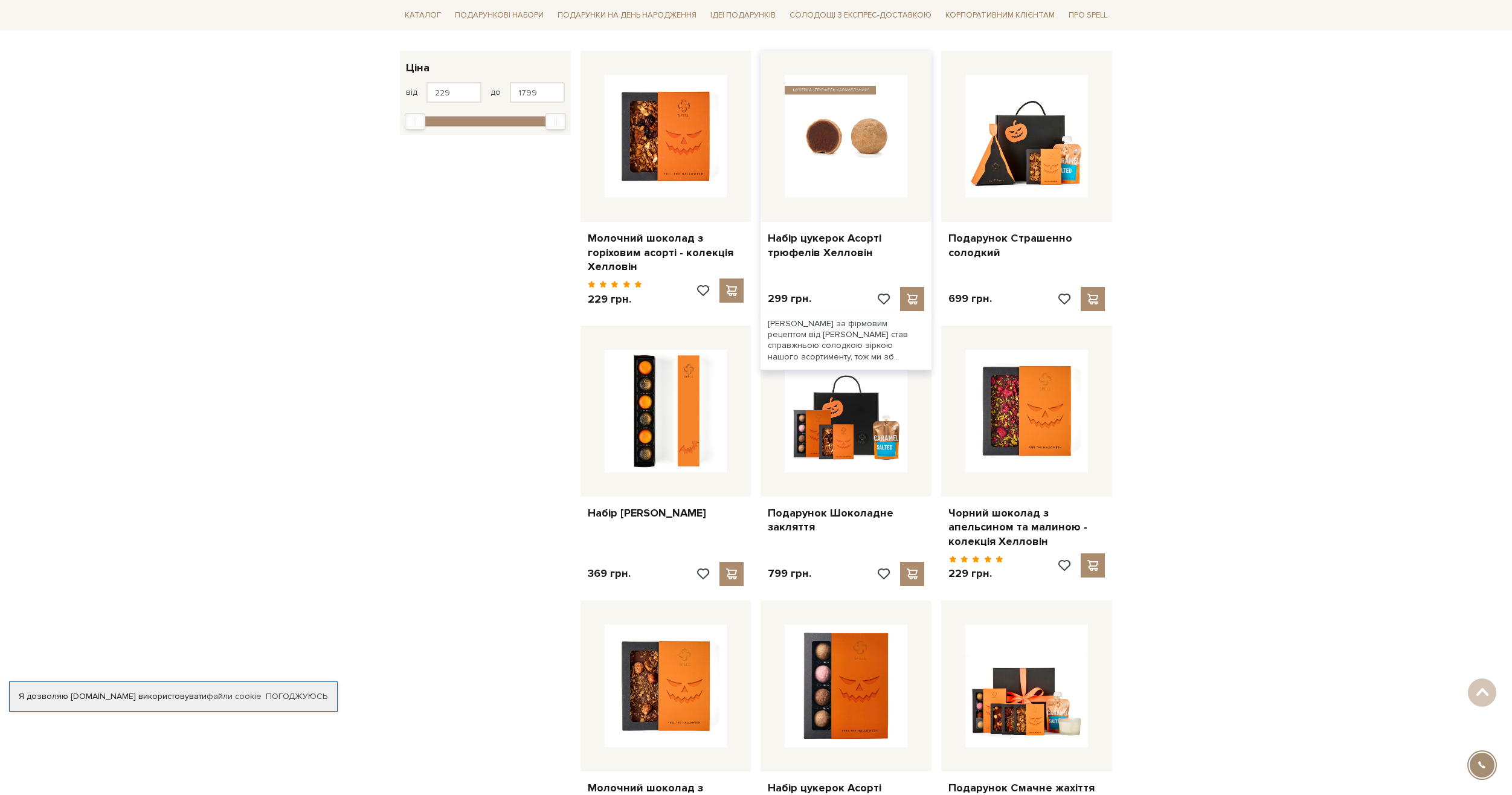
click at [858, 142] on img at bounding box center [846, 136] width 123 height 123
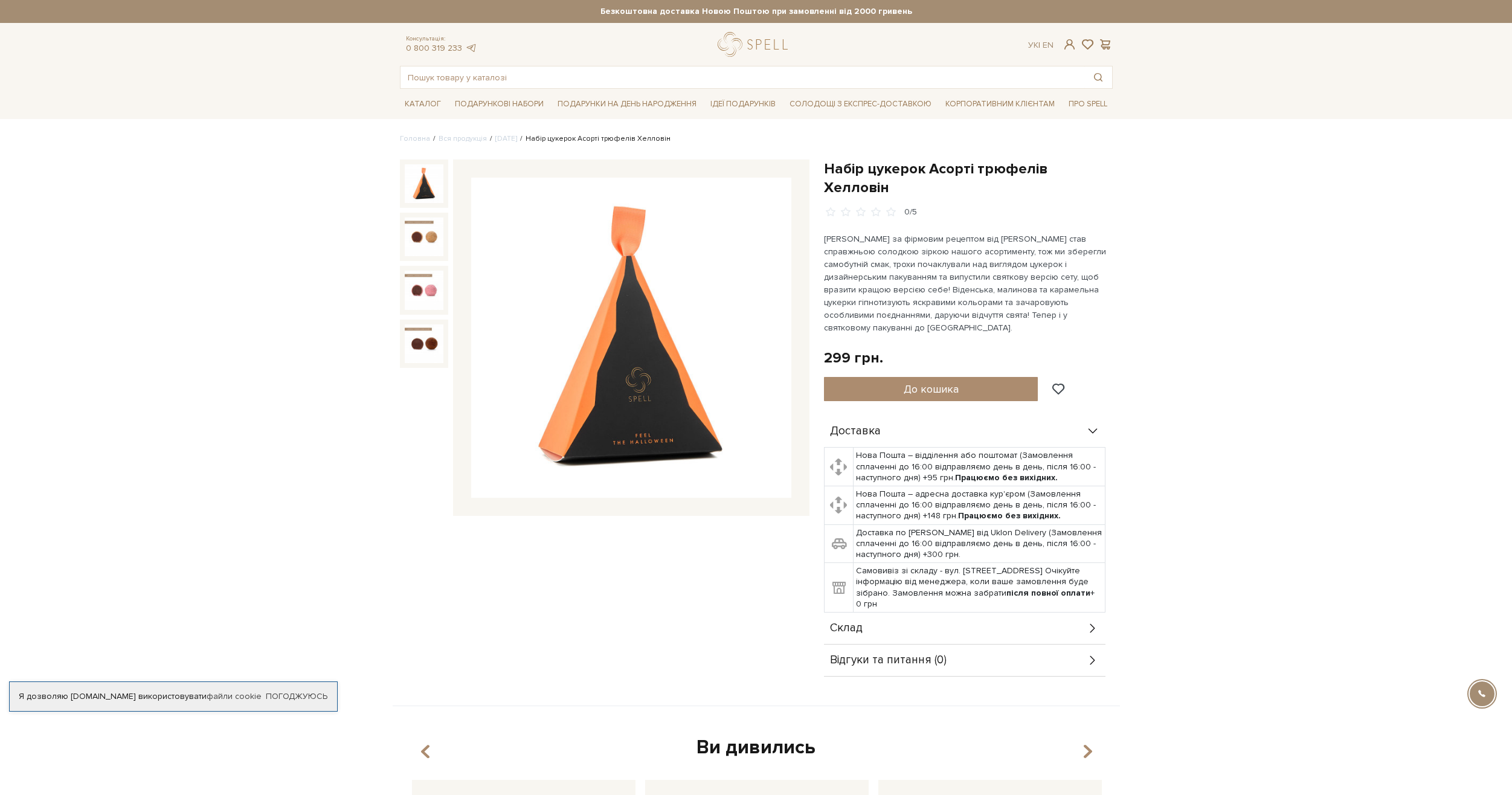
click at [1081, 44] on div at bounding box center [1088, 44] width 15 height 11
click at [1069, 45] on span at bounding box center [1069, 44] width 15 height 13
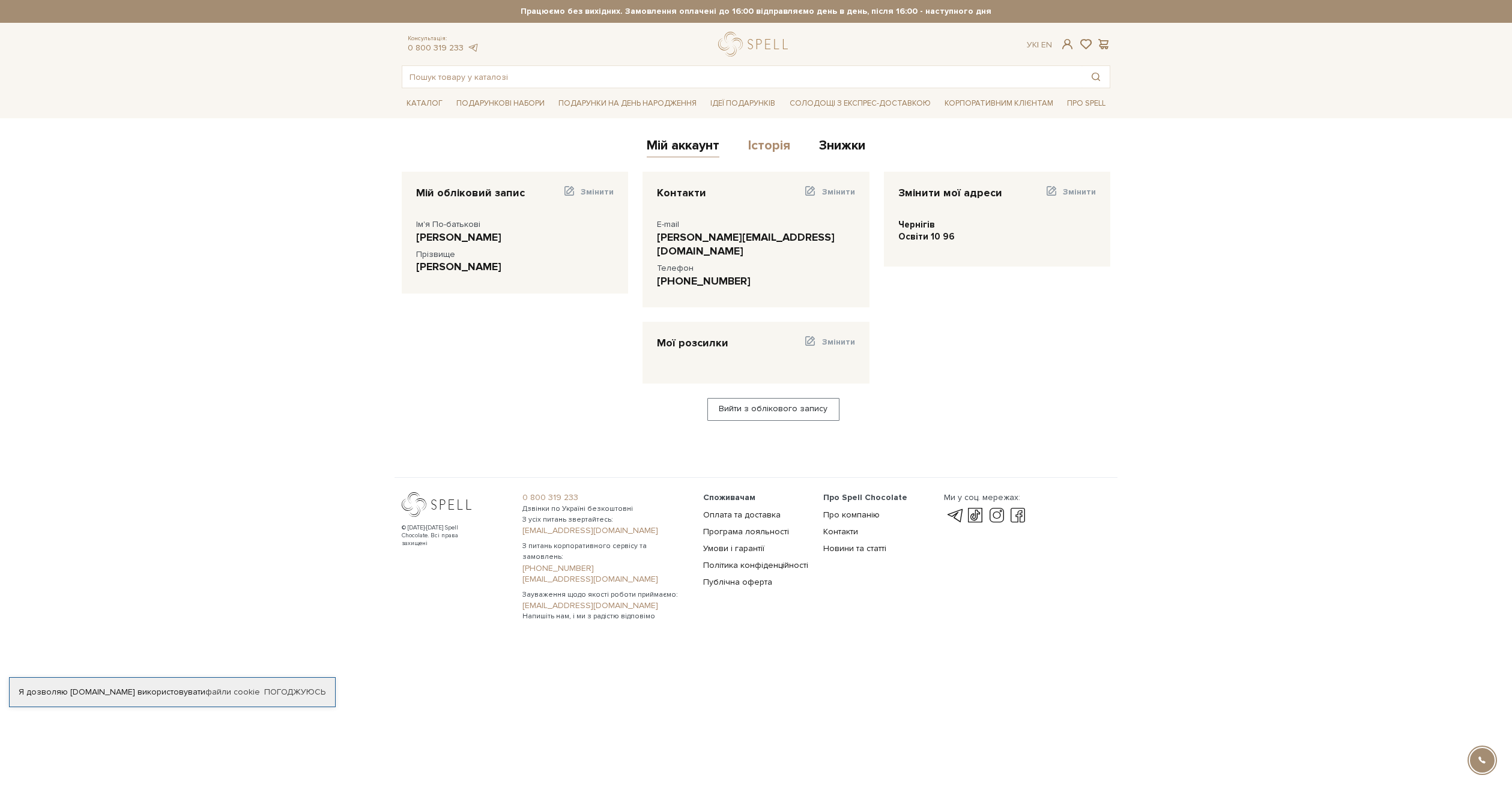
click at [779, 144] on link "Історія" at bounding box center [768, 147] width 42 height 20
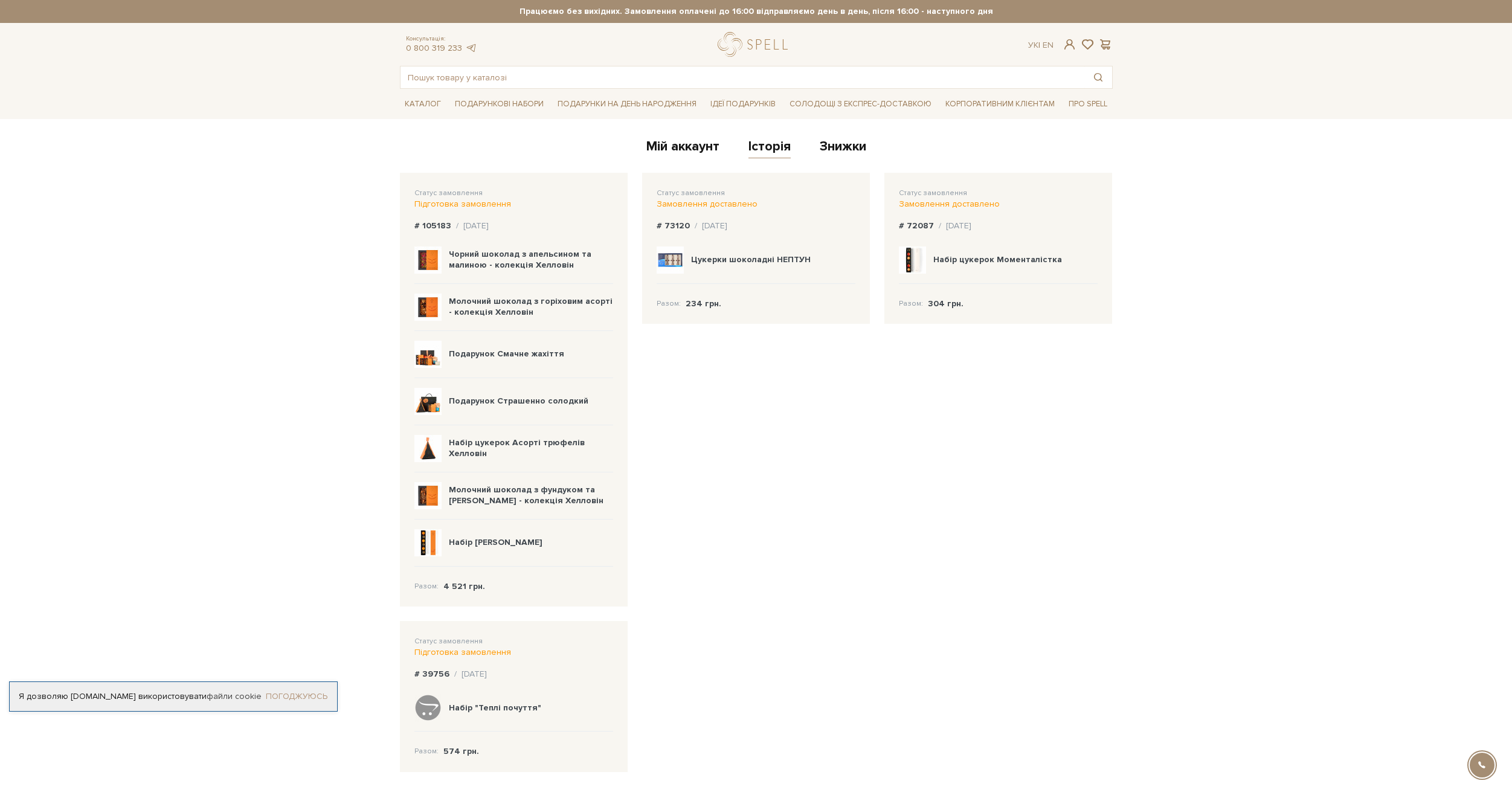
click at [306, 692] on link "Погоджуюсь" at bounding box center [297, 696] width 61 height 11
